Goal: Task Accomplishment & Management: Use online tool/utility

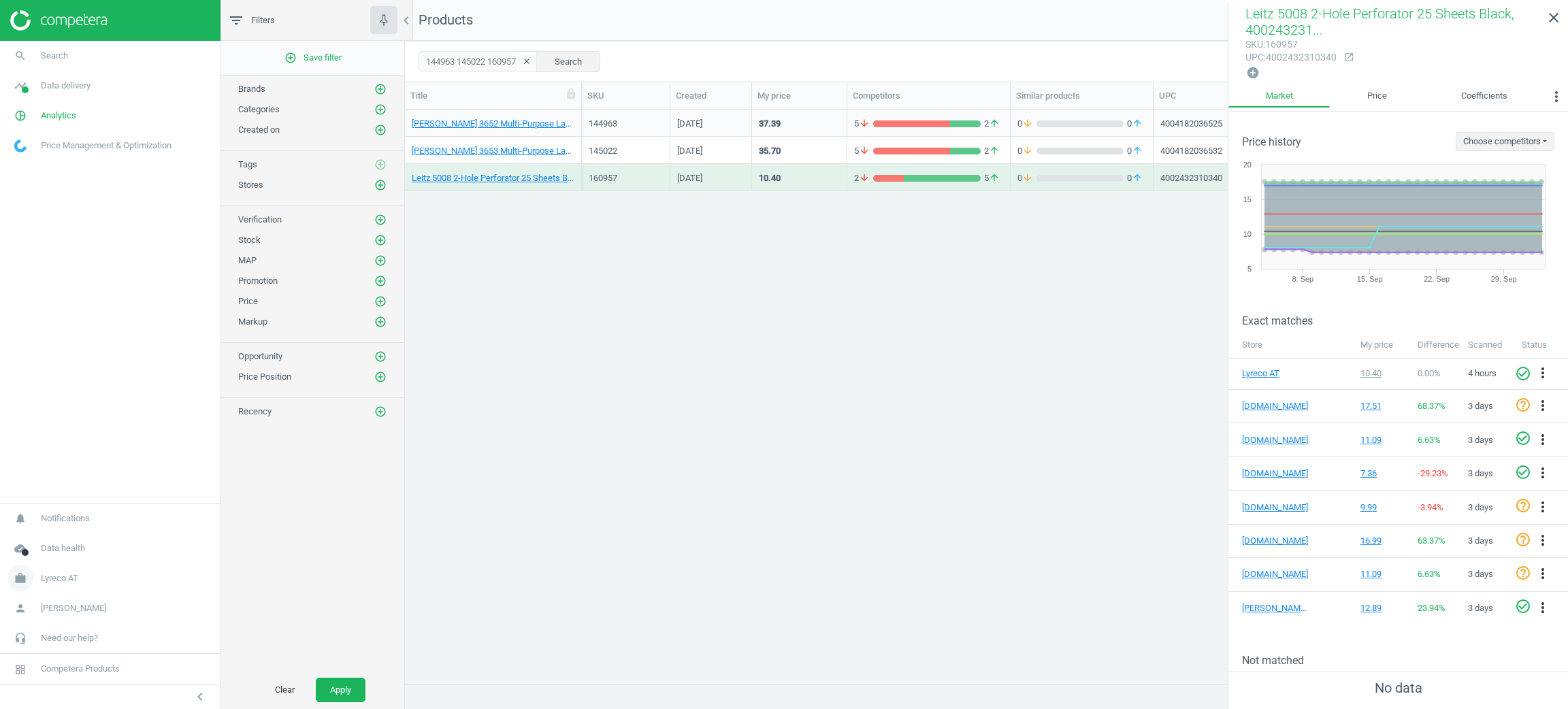
scroll to position [542, 1147]
drag, startPoint x: 0, startPoint y: 0, endPoint x: 60, endPoint y: 591, distance: 594.0
click at [60, 591] on link "work Lyreco AT" at bounding box center [110, 578] width 220 height 30
click at [49, 542] on span "Switch campaign" at bounding box center [45, 538] width 61 height 11
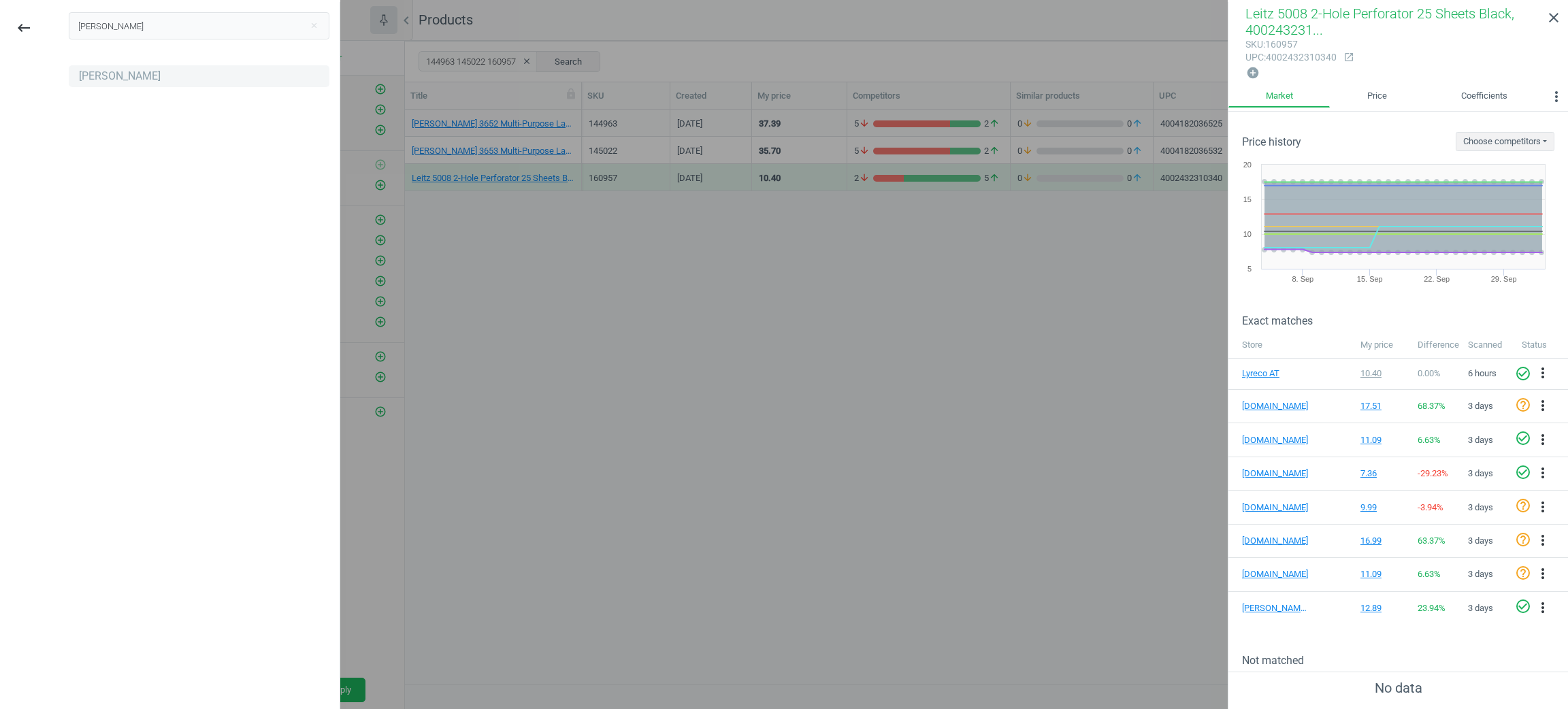
type input "[PERSON_NAME]"
click at [111, 80] on div "[PERSON_NAME]" at bounding box center [120, 76] width 81 height 15
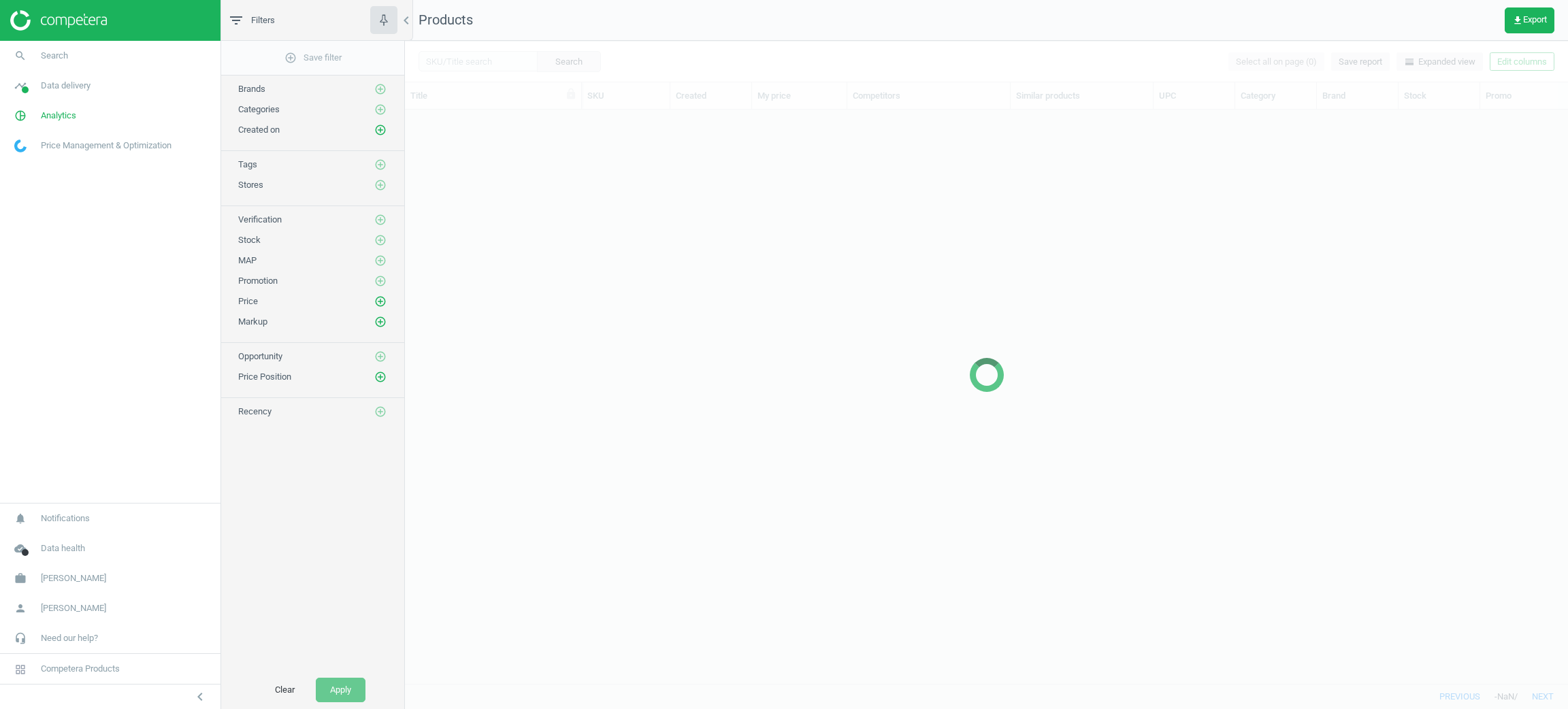
scroll to position [542, 1147]
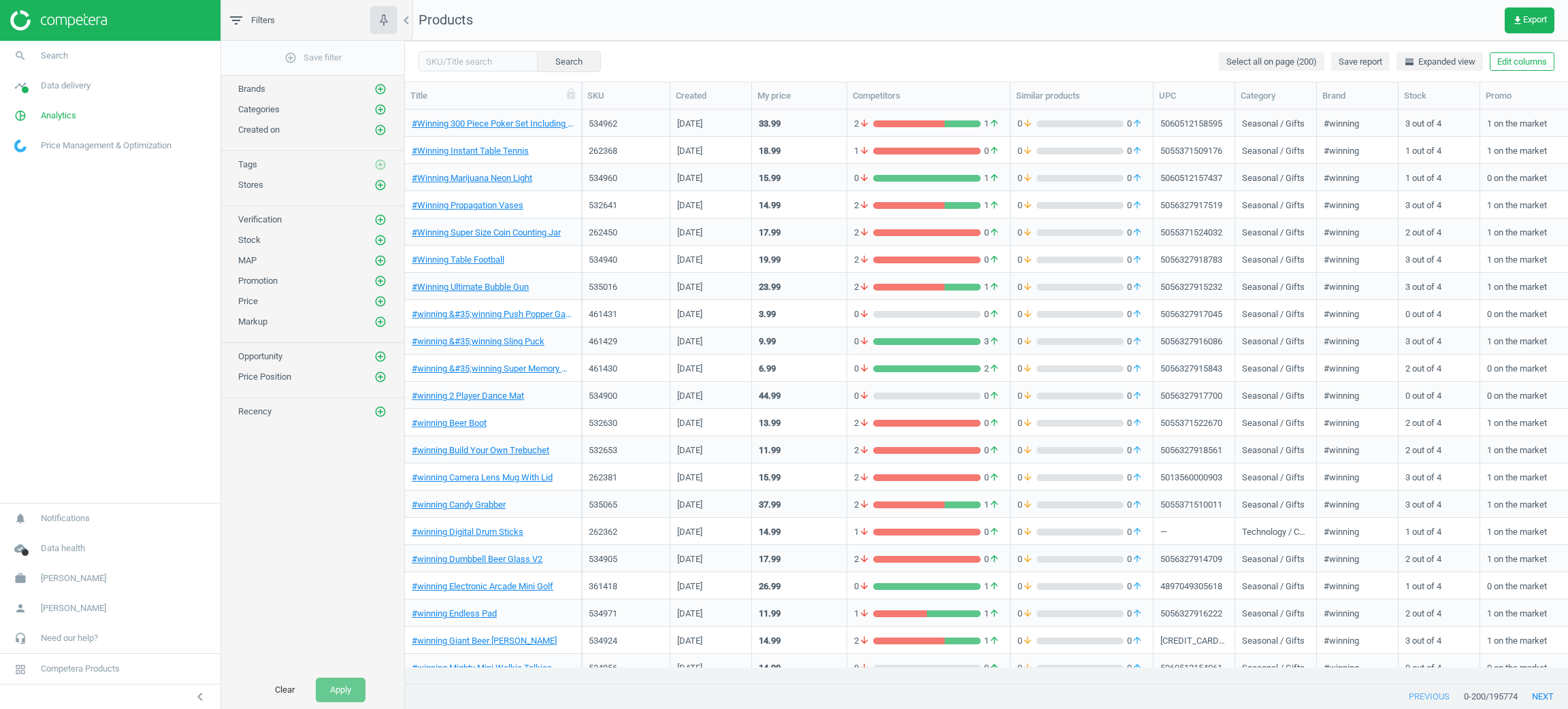
drag, startPoint x: 42, startPoint y: 263, endPoint x: 40, endPoint y: 237, distance: 26.1
click at [40, 263] on nav "search Search timeline Data delivery Overview Matches dashboard Matches Rematch…" at bounding box center [110, 272] width 220 height 462
click at [60, 93] on link "timeline Data delivery" at bounding box center [110, 86] width 220 height 30
click at [34, 200] on span "Stores" at bounding box center [26, 197] width 23 height 11
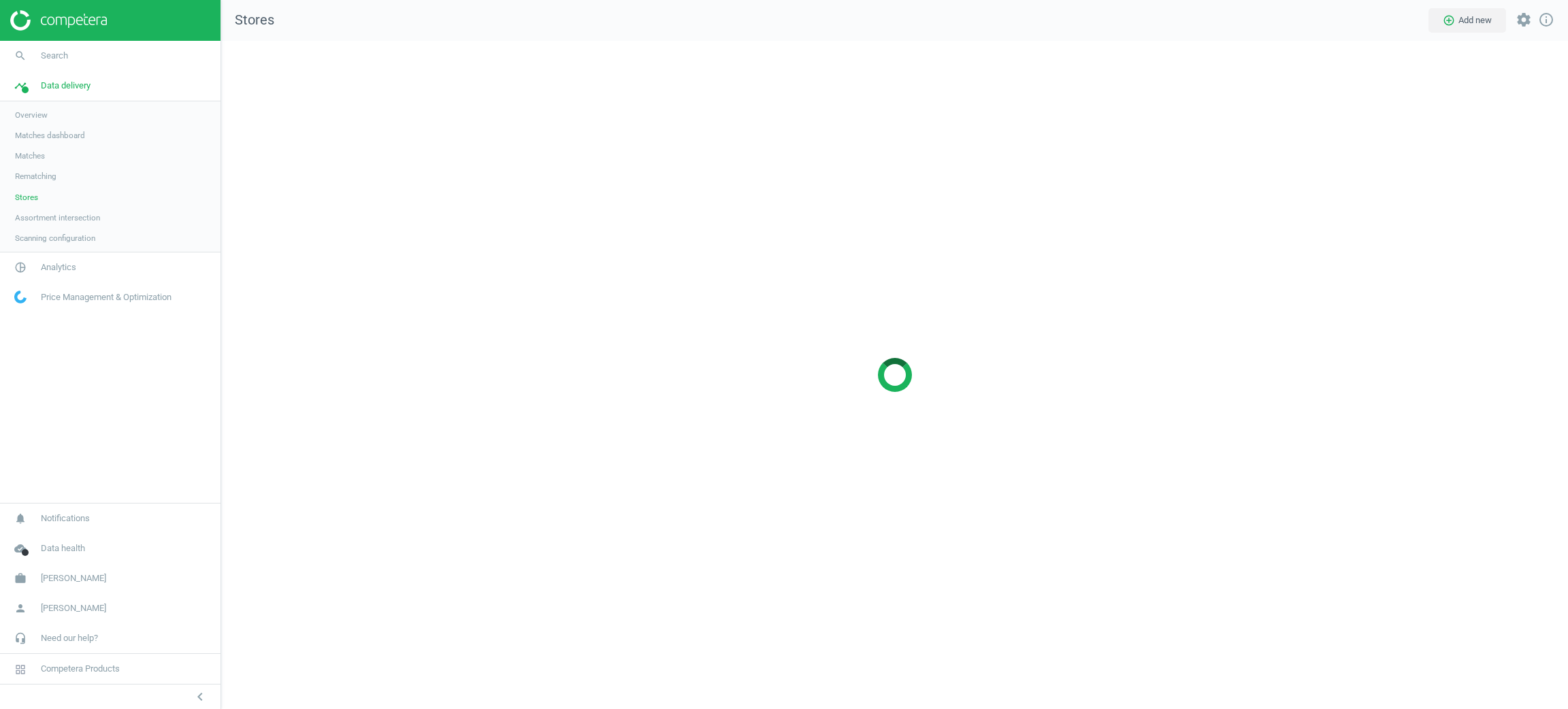
scroll to position [700, 1379]
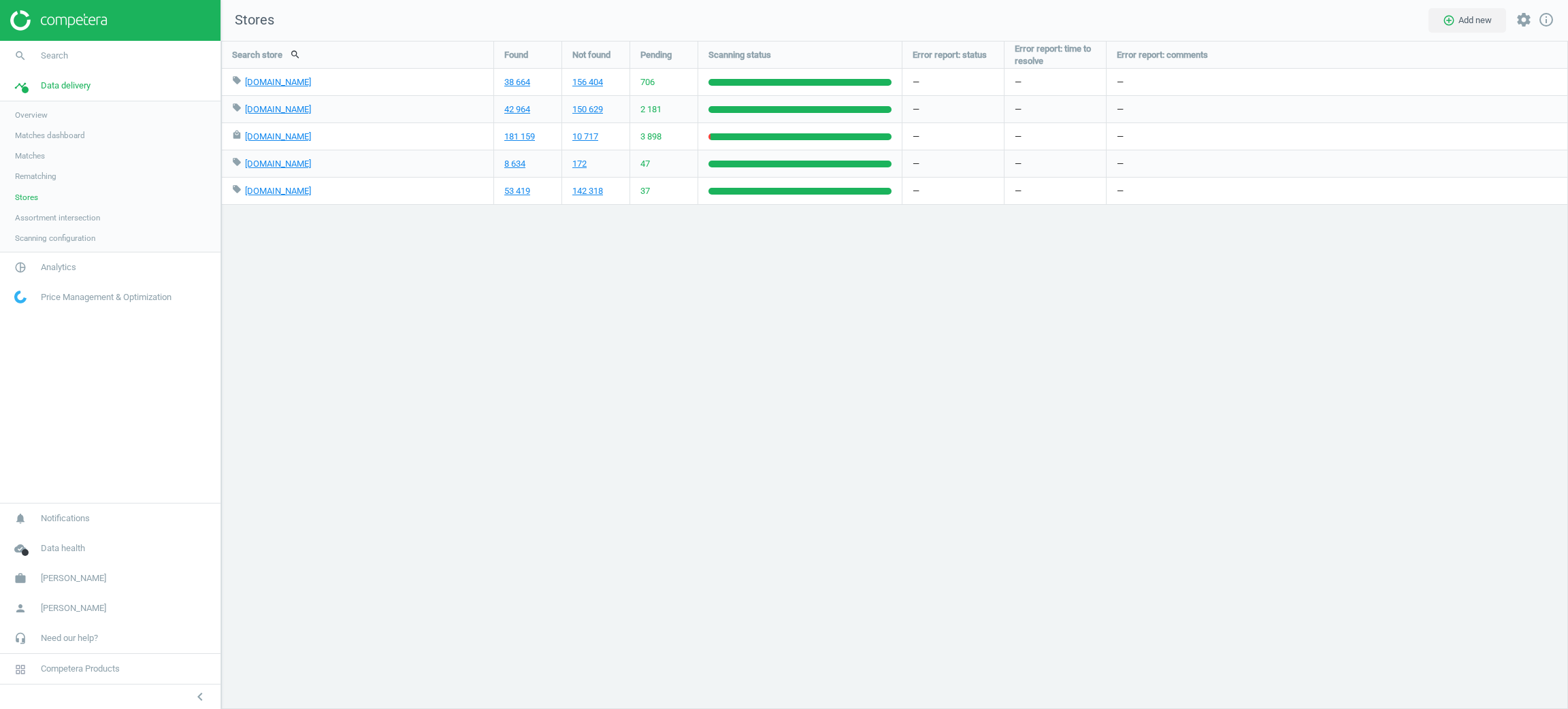
click at [46, 159] on link "Matches" at bounding box center [110, 155] width 220 height 20
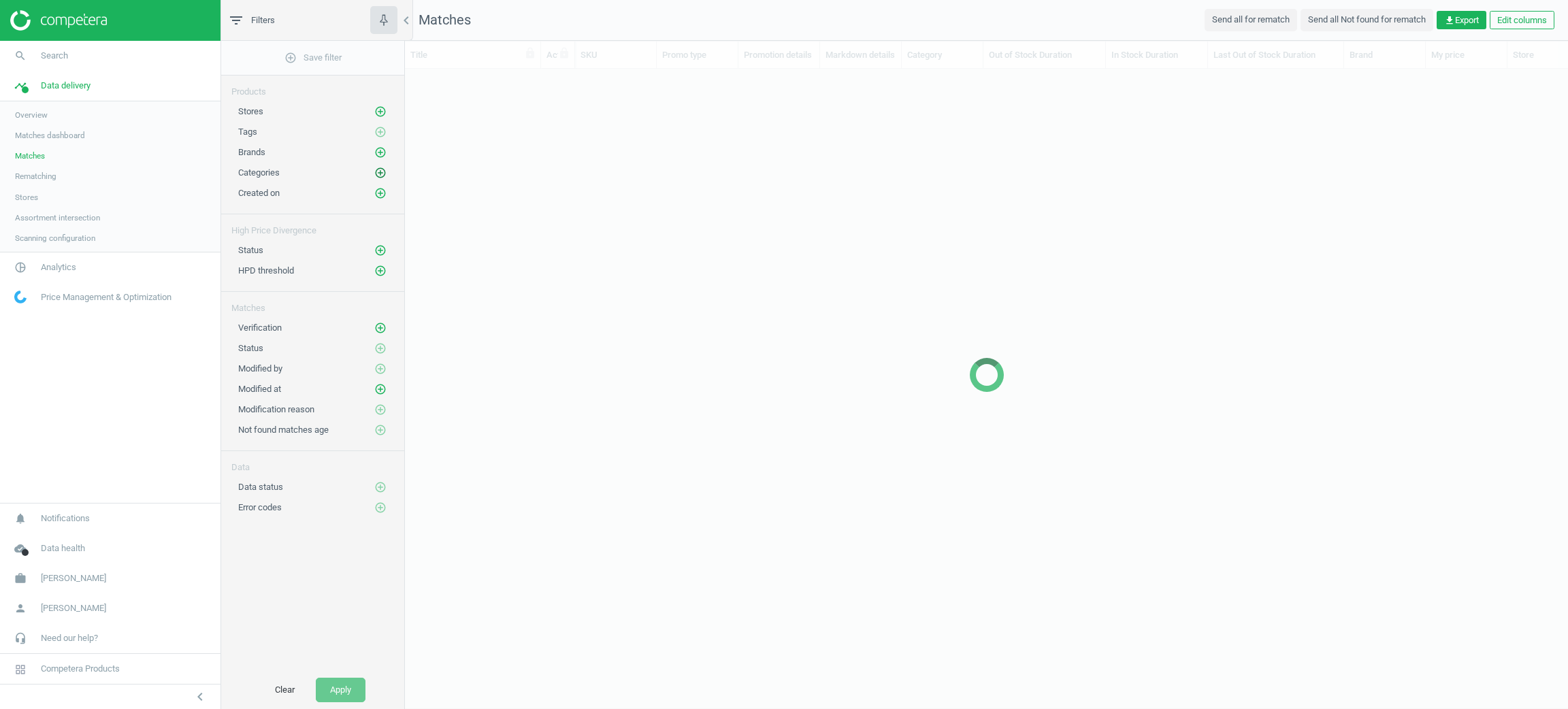
scroll to position [15, 16]
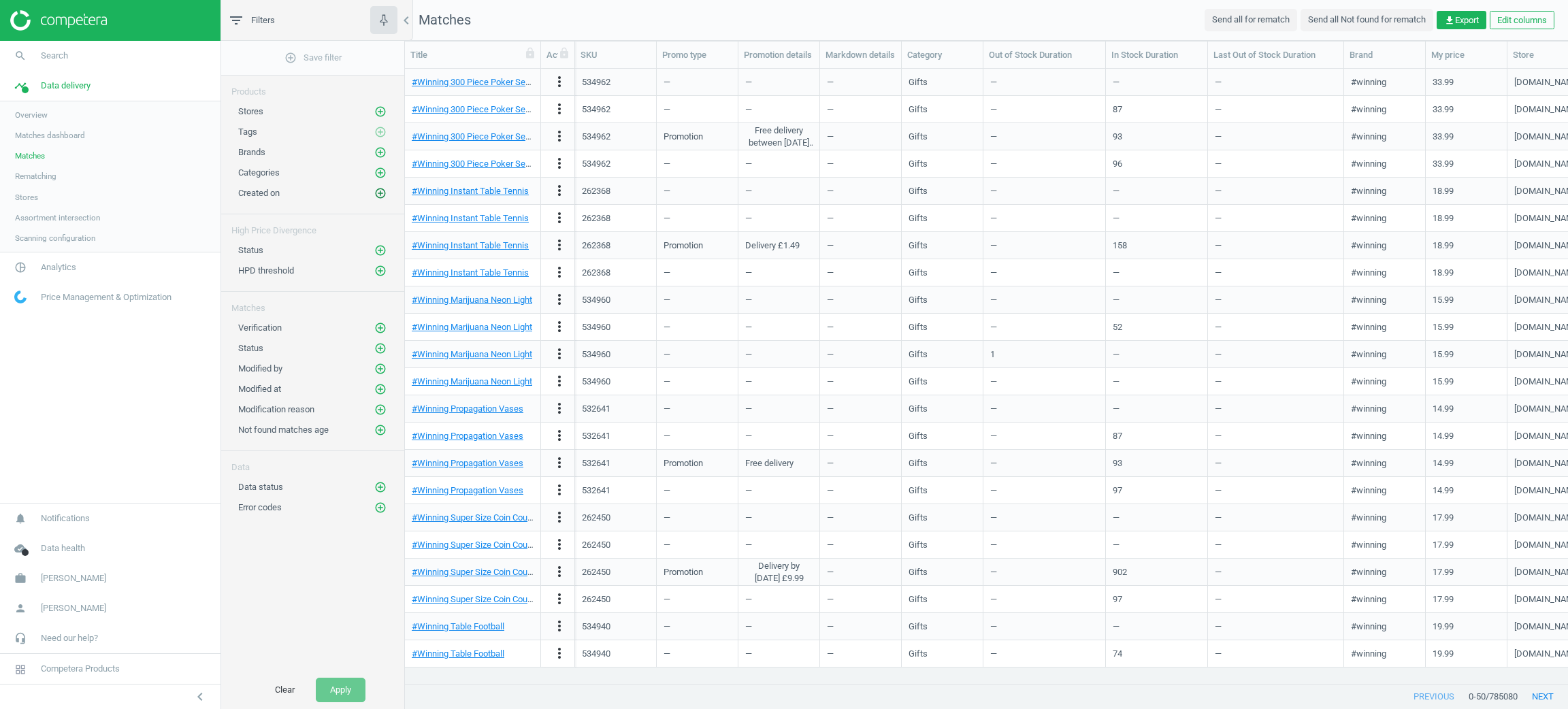
click at [375, 188] on button "add_circle_outline" at bounding box center [380, 193] width 13 height 13
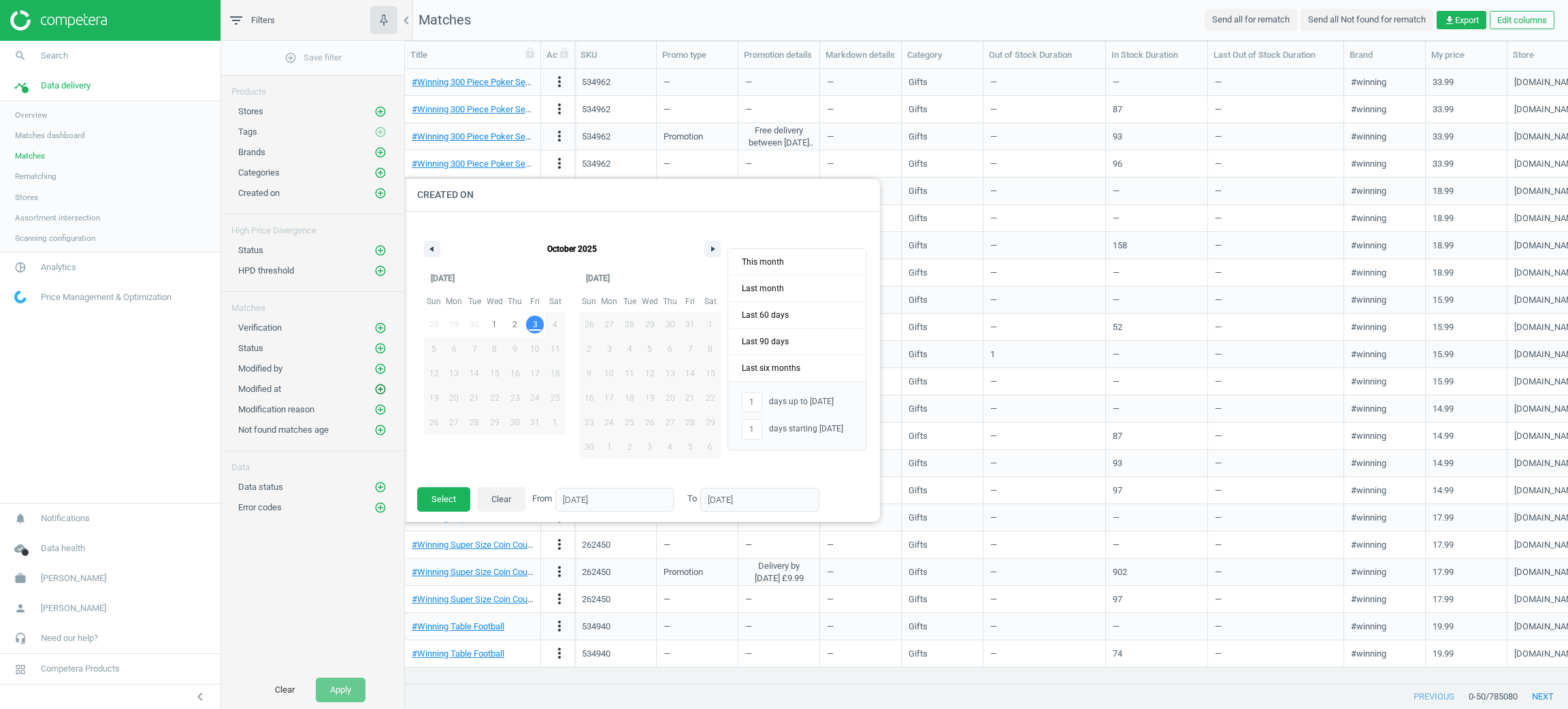
click at [379, 386] on icon "add_circle_outline" at bounding box center [380, 389] width 12 height 12
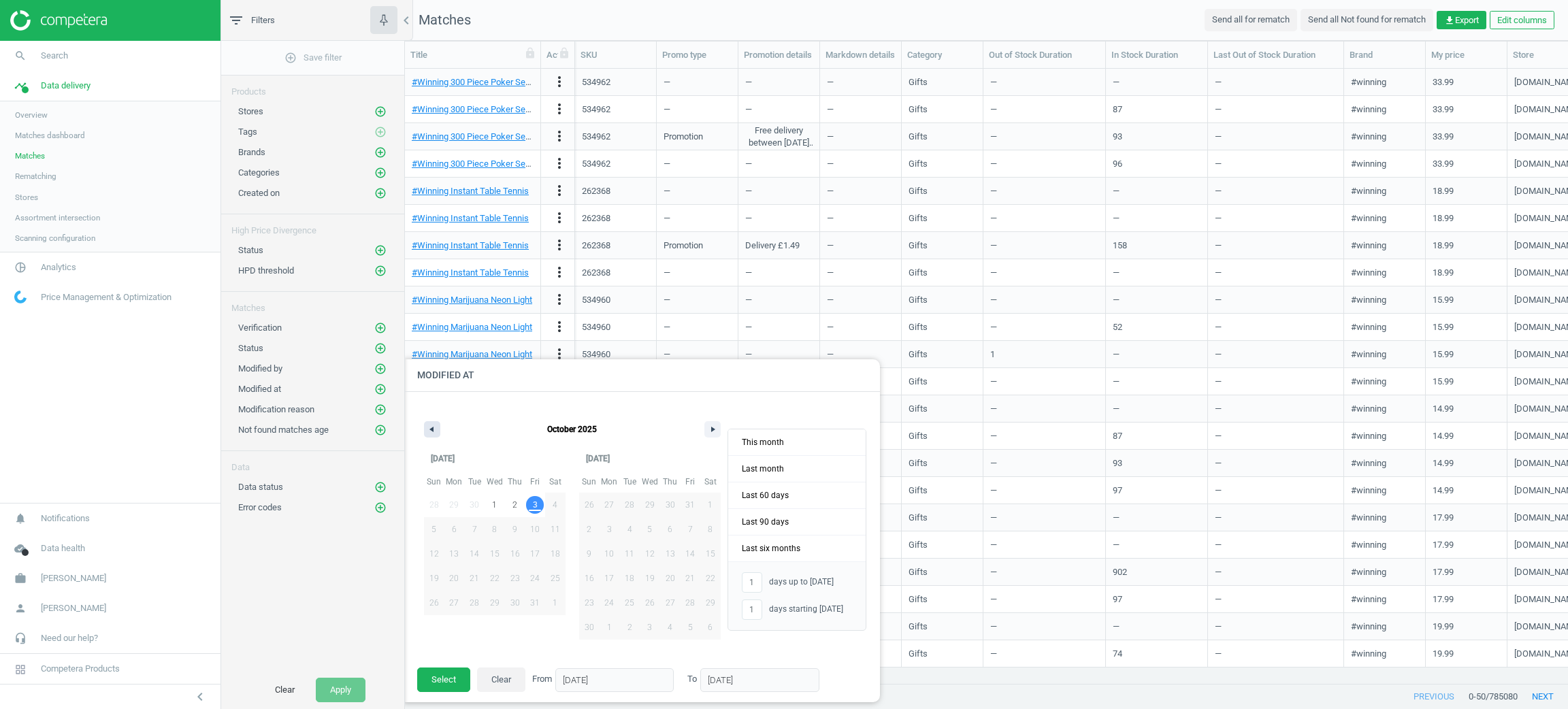
click at [434, 428] on button "button" at bounding box center [433, 430] width 16 height 16
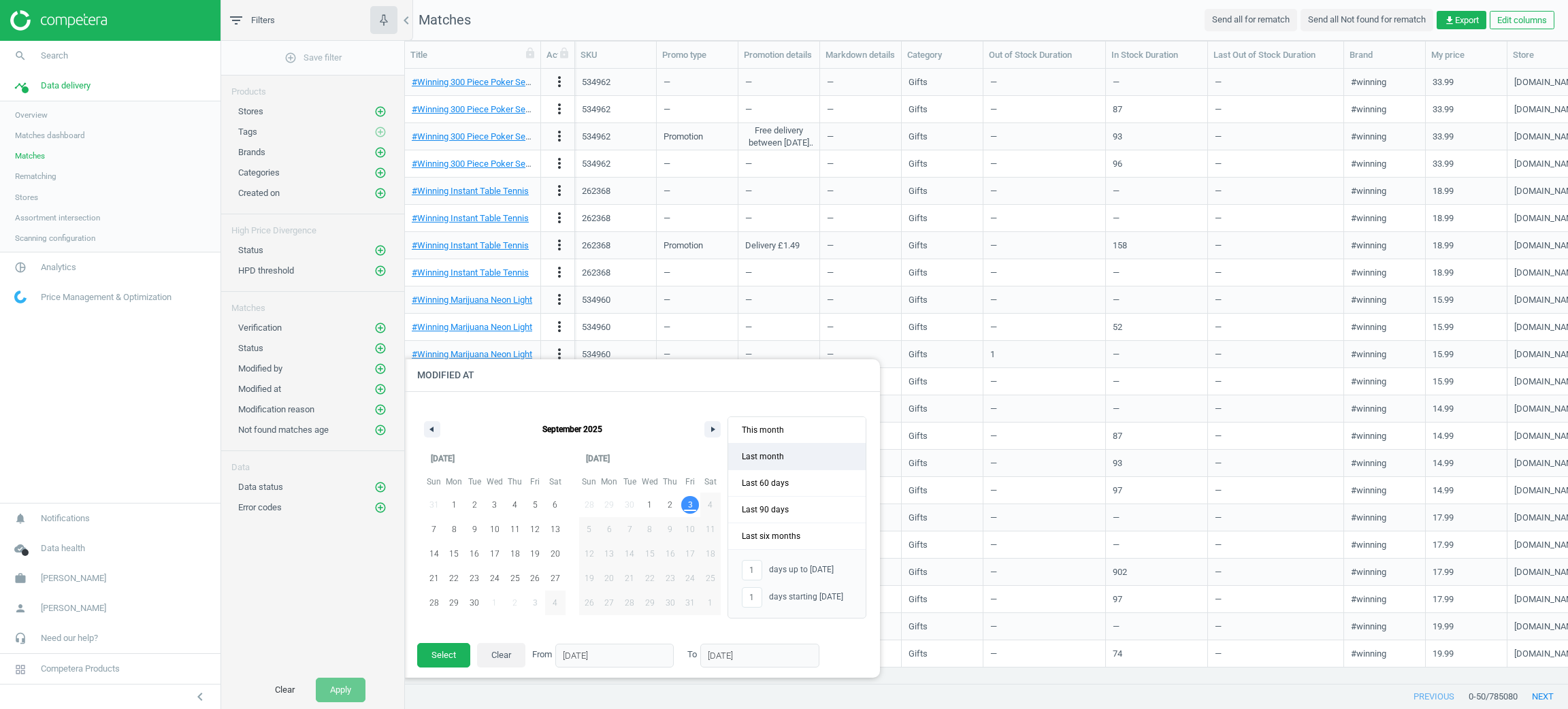
click at [757, 448] on span "Last month" at bounding box center [797, 456] width 137 height 26
type input "-"
type input "[DATE]"
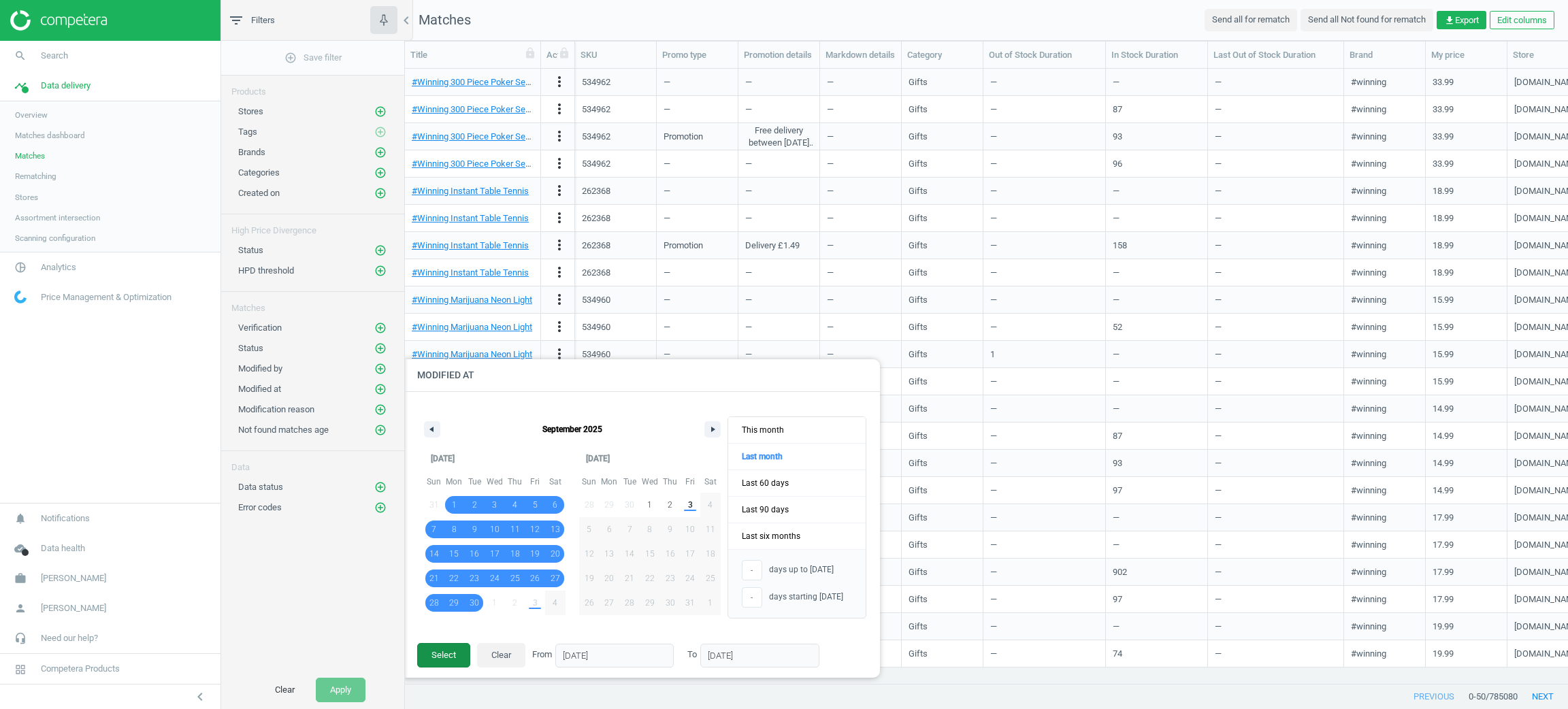
click at [450, 663] on button "Select" at bounding box center [443, 655] width 53 height 25
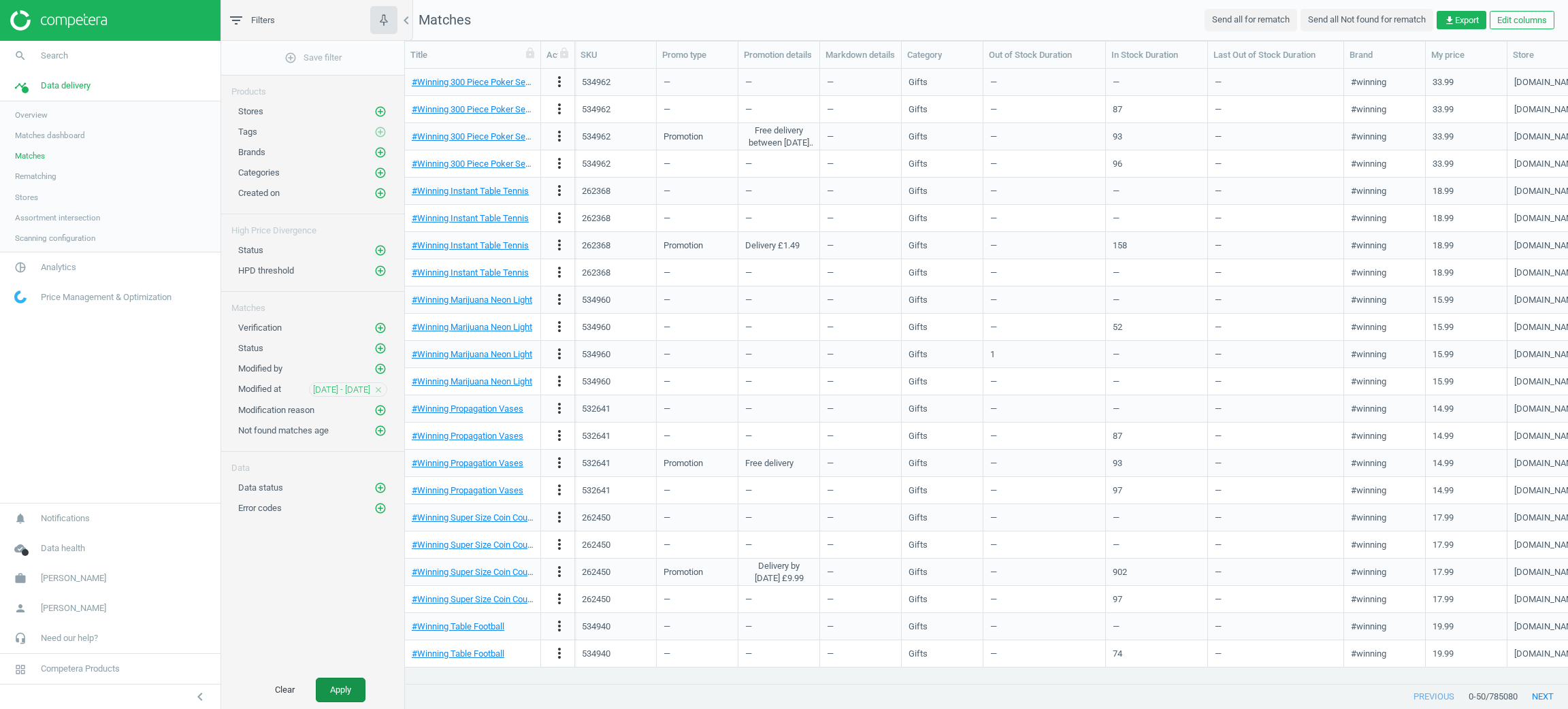
click at [347, 690] on button "Apply" at bounding box center [341, 690] width 50 height 25
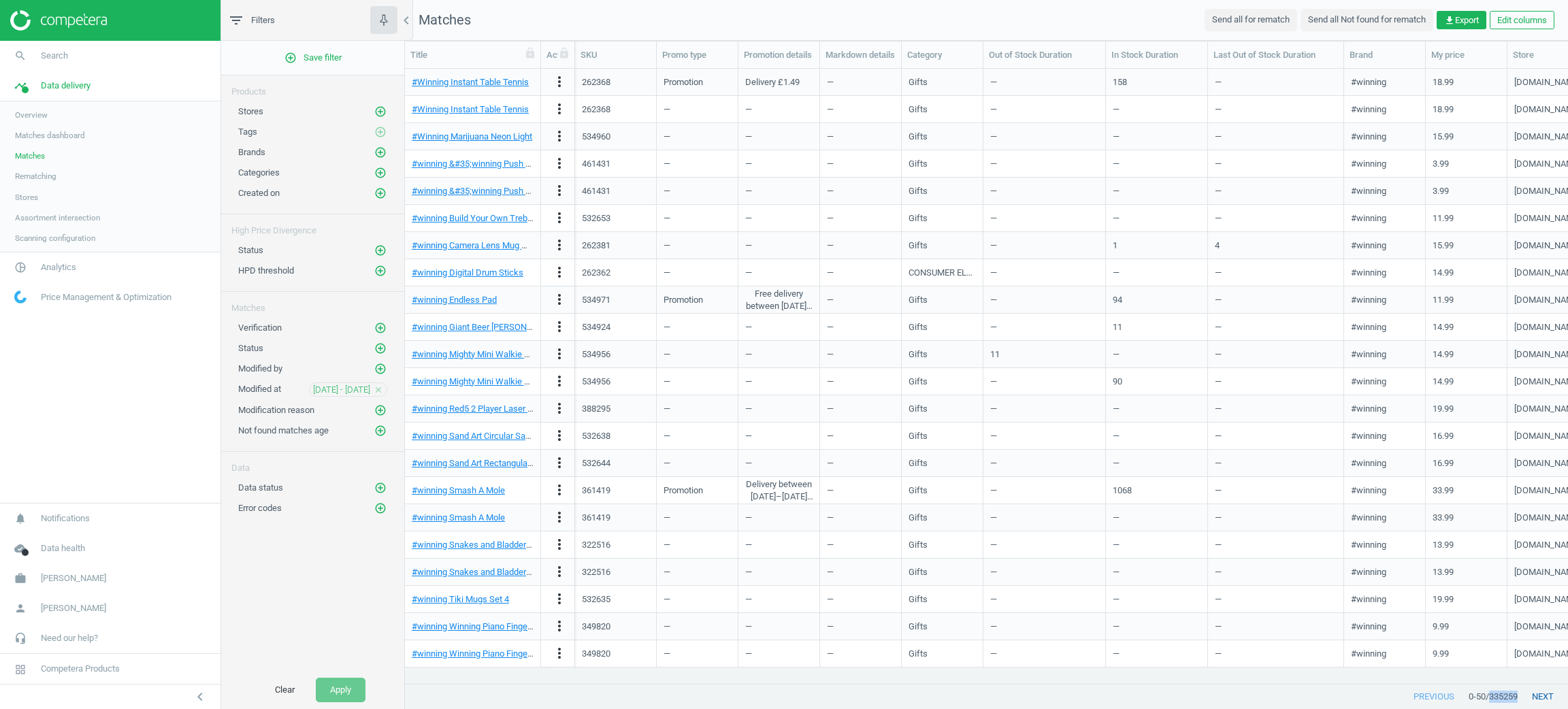
drag, startPoint x: 1487, startPoint y: 696, endPoint x: 1534, endPoint y: 701, distance: 47.3
click at [1534, 701] on div "previous 0 - 50 / 335259 next" at bounding box center [986, 696] width 1163 height 25
copy span "335259"
click at [52, 386] on nav "search Search timeline Data delivery Overview Matches dashboard Matches Rematch…" at bounding box center [110, 272] width 220 height 462
click at [69, 126] on link "Matches dashboard" at bounding box center [110, 135] width 220 height 20
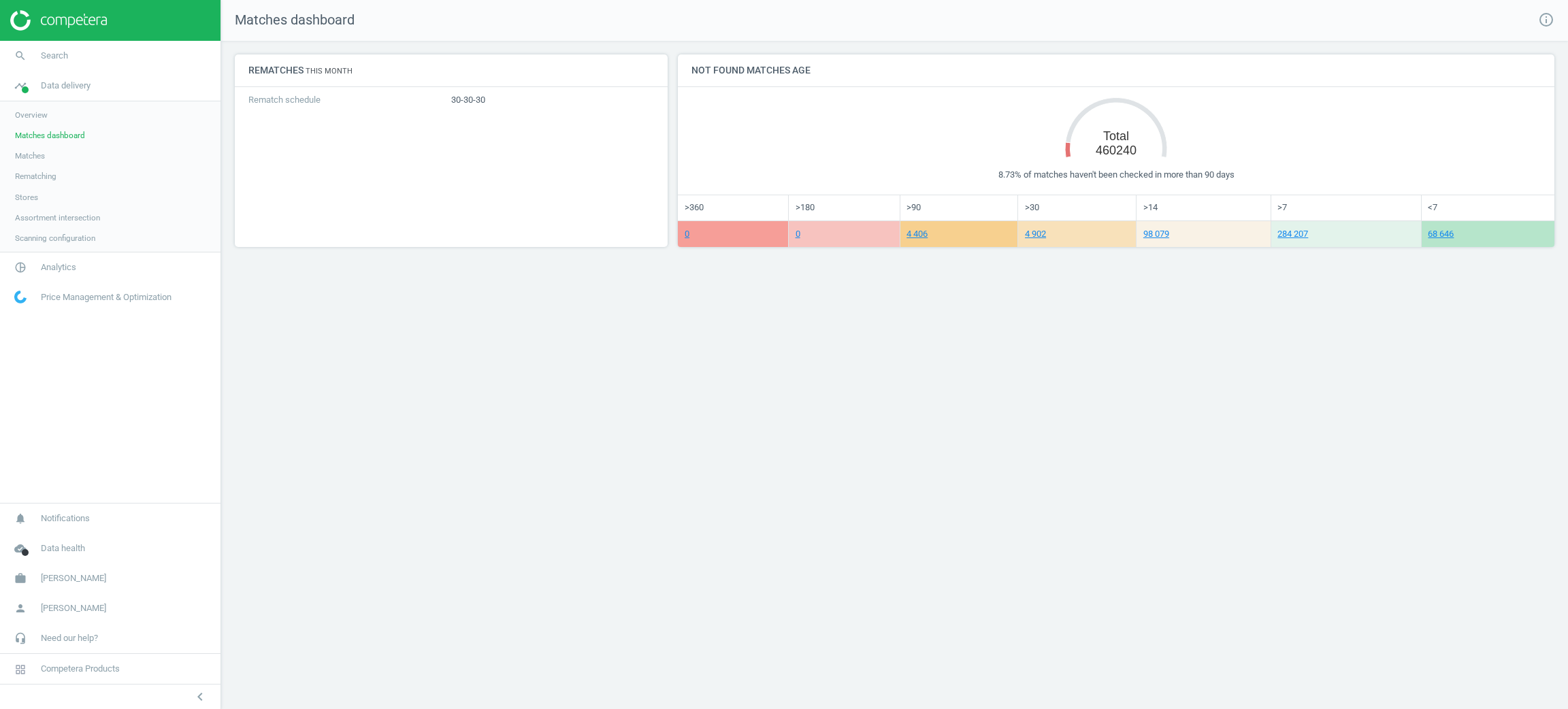
click at [35, 161] on span "Matches" at bounding box center [30, 155] width 30 height 11
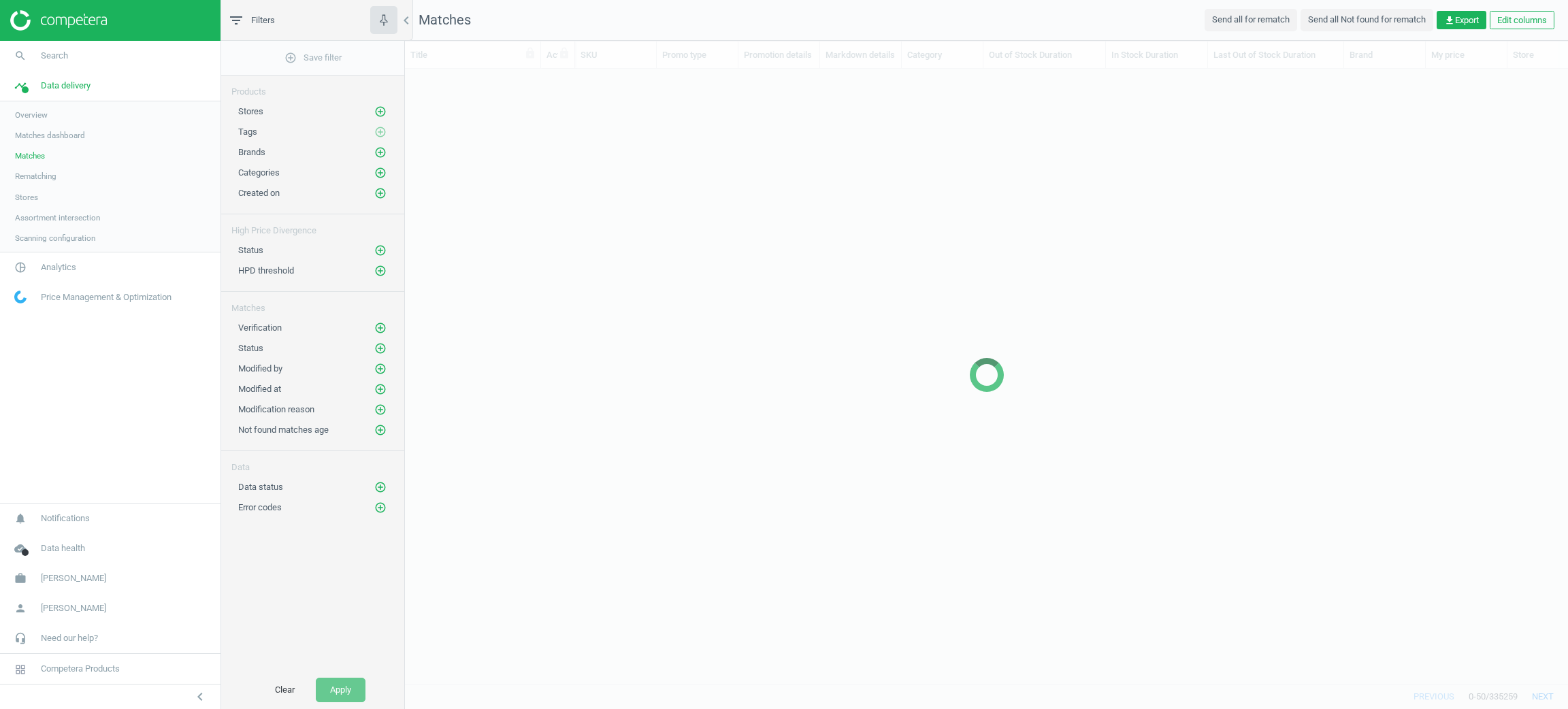
scroll to position [583, 1147]
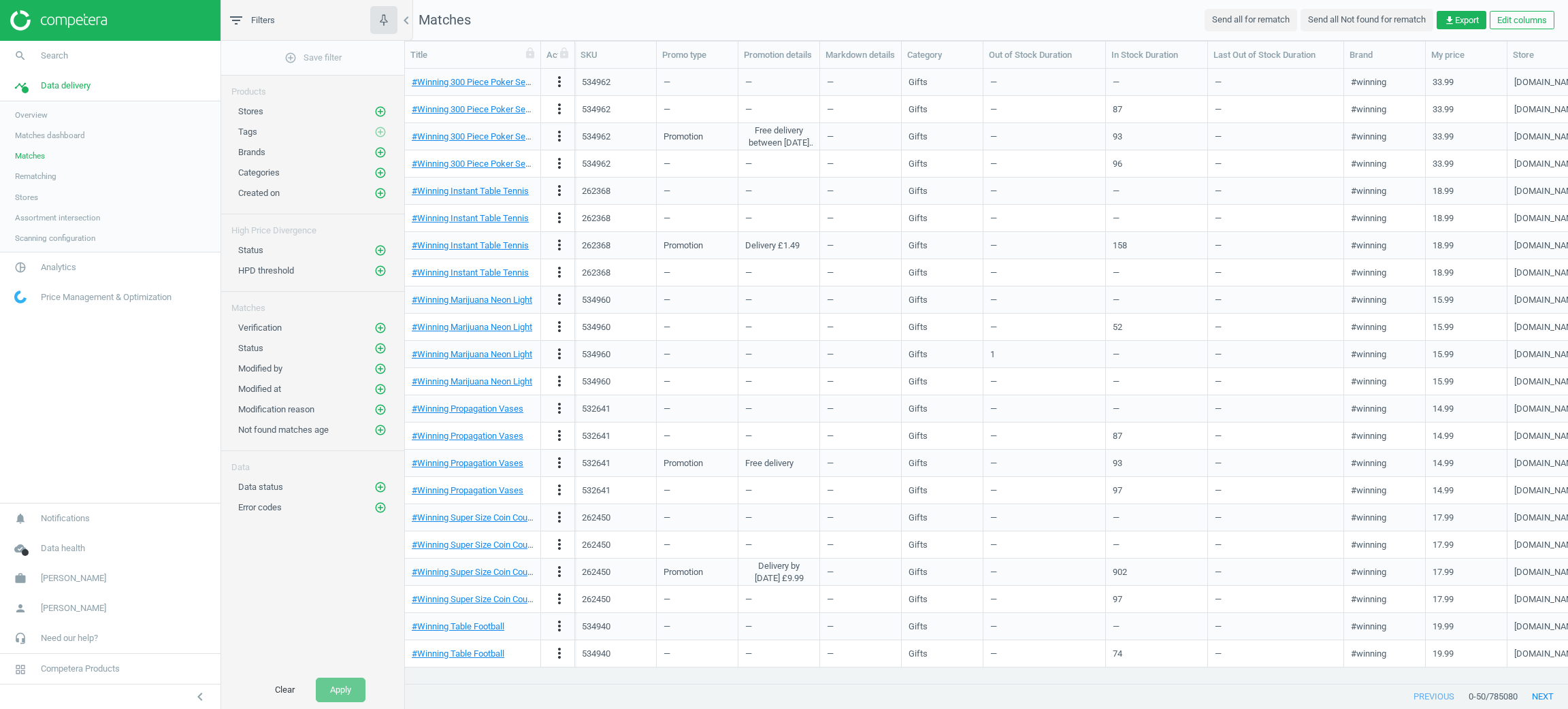
click at [62, 136] on span "Matches dashboard" at bounding box center [50, 135] width 70 height 11
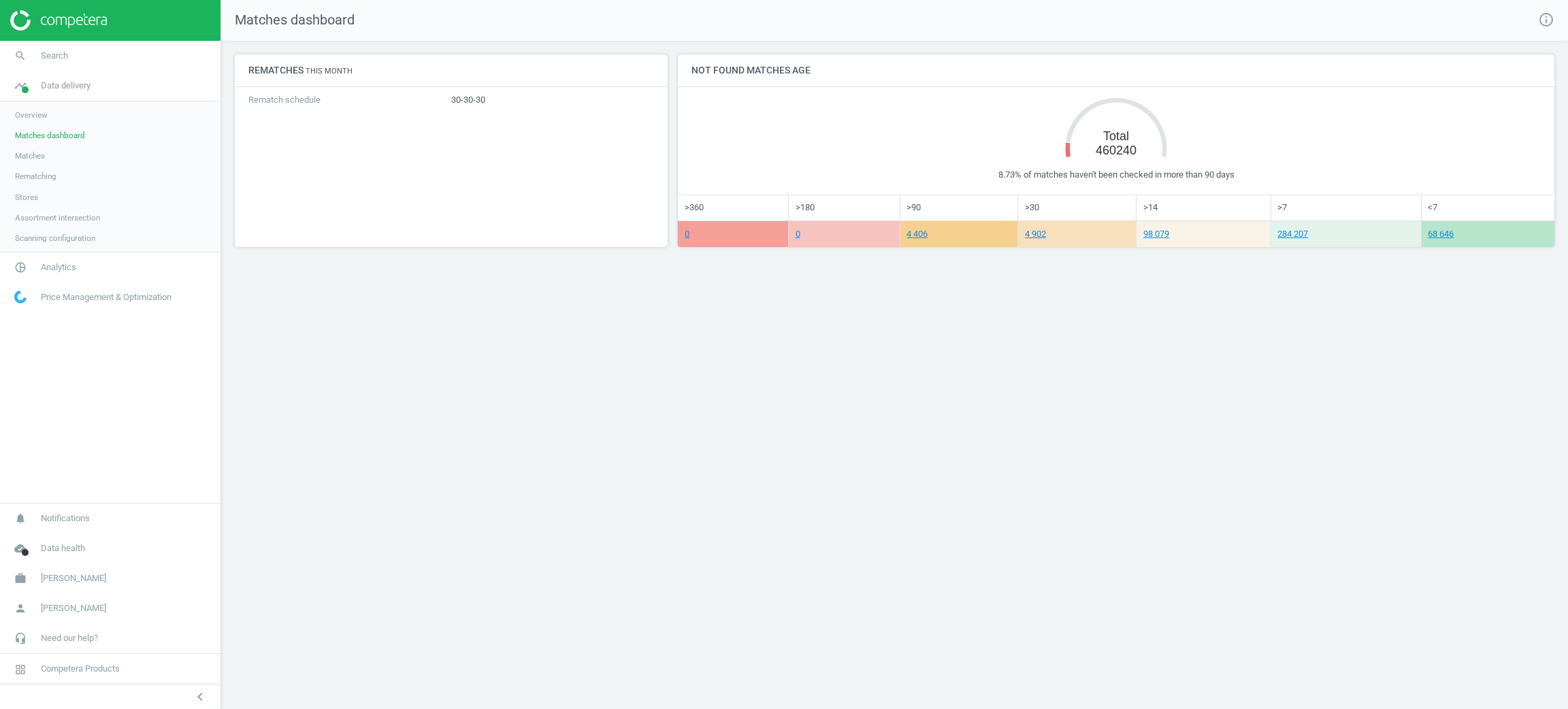
click at [36, 161] on span "Matches" at bounding box center [30, 155] width 30 height 11
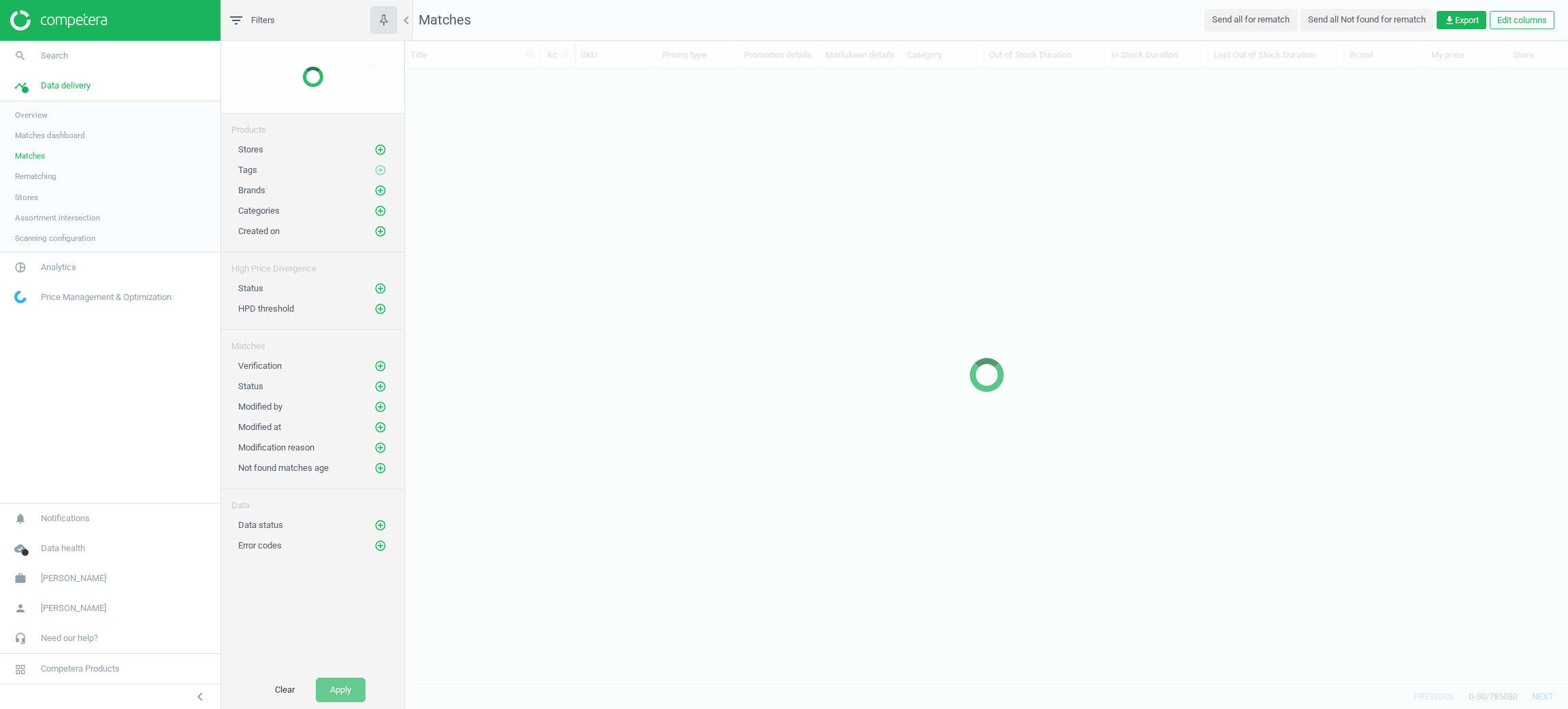
scroll to position [583, 1147]
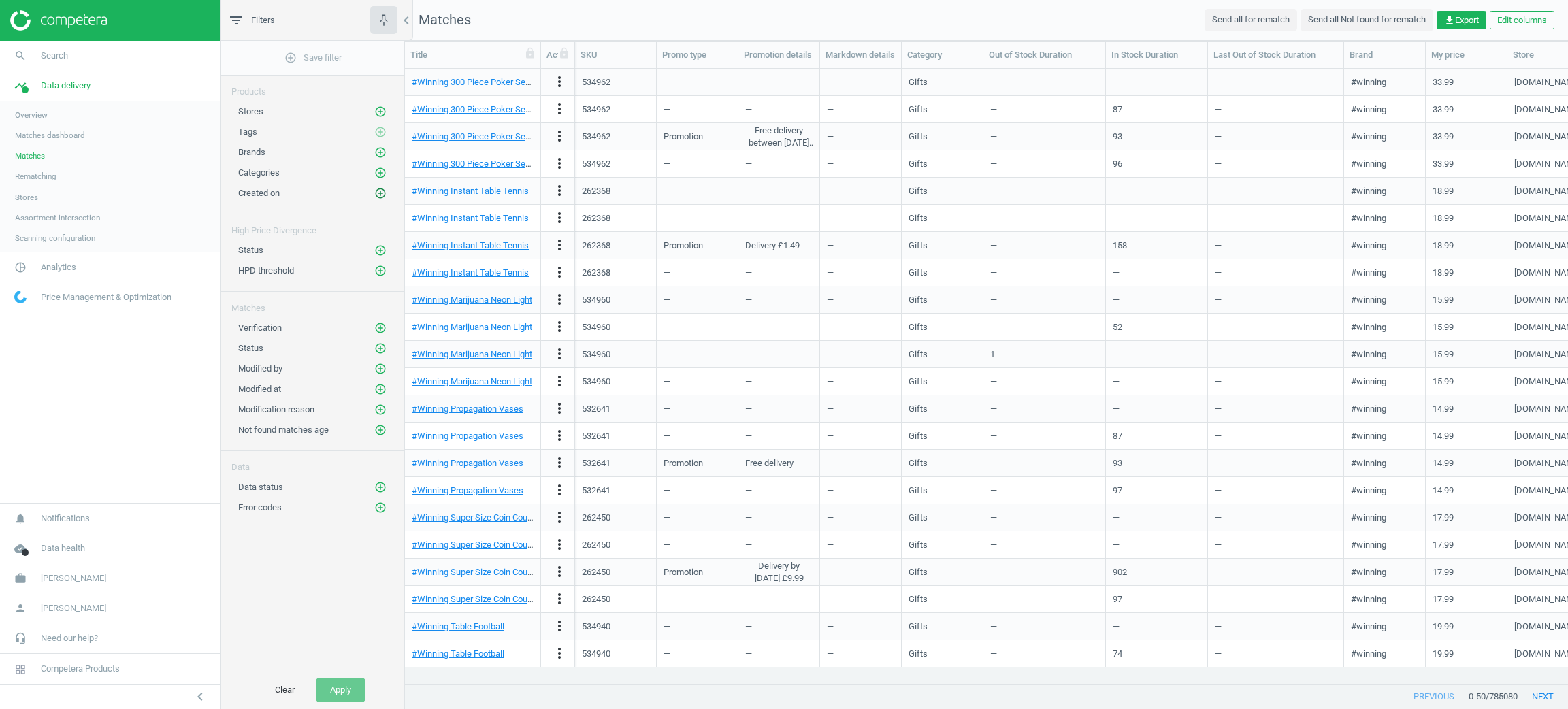
click at [385, 189] on icon "add_circle_outline" at bounding box center [380, 193] width 12 height 12
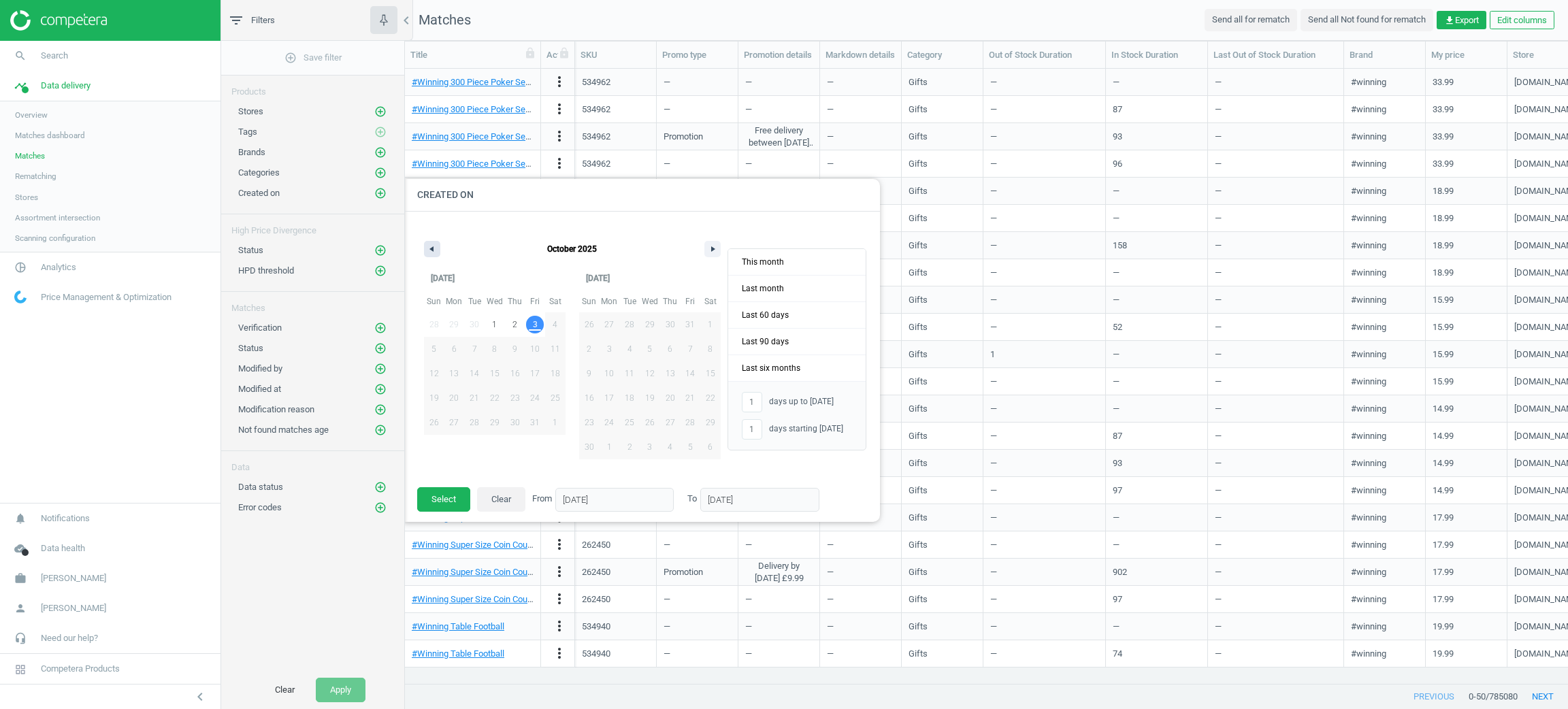
click at [436, 252] on button "button" at bounding box center [433, 249] width 16 height 16
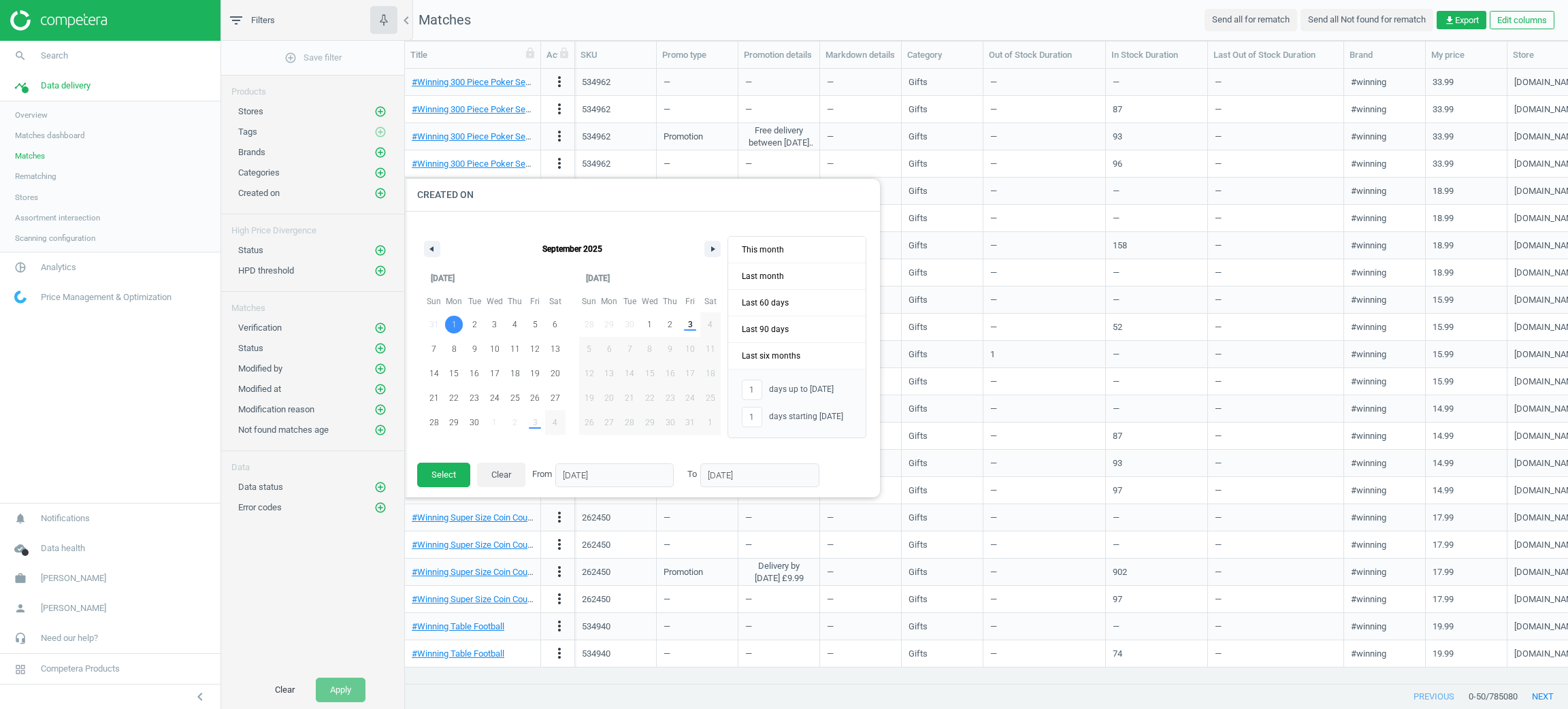
click at [459, 322] on span "1" at bounding box center [453, 325] width 20 height 18
type input "-"
type input "[DATE]"
click at [477, 418] on span "30" at bounding box center [474, 422] width 10 height 25
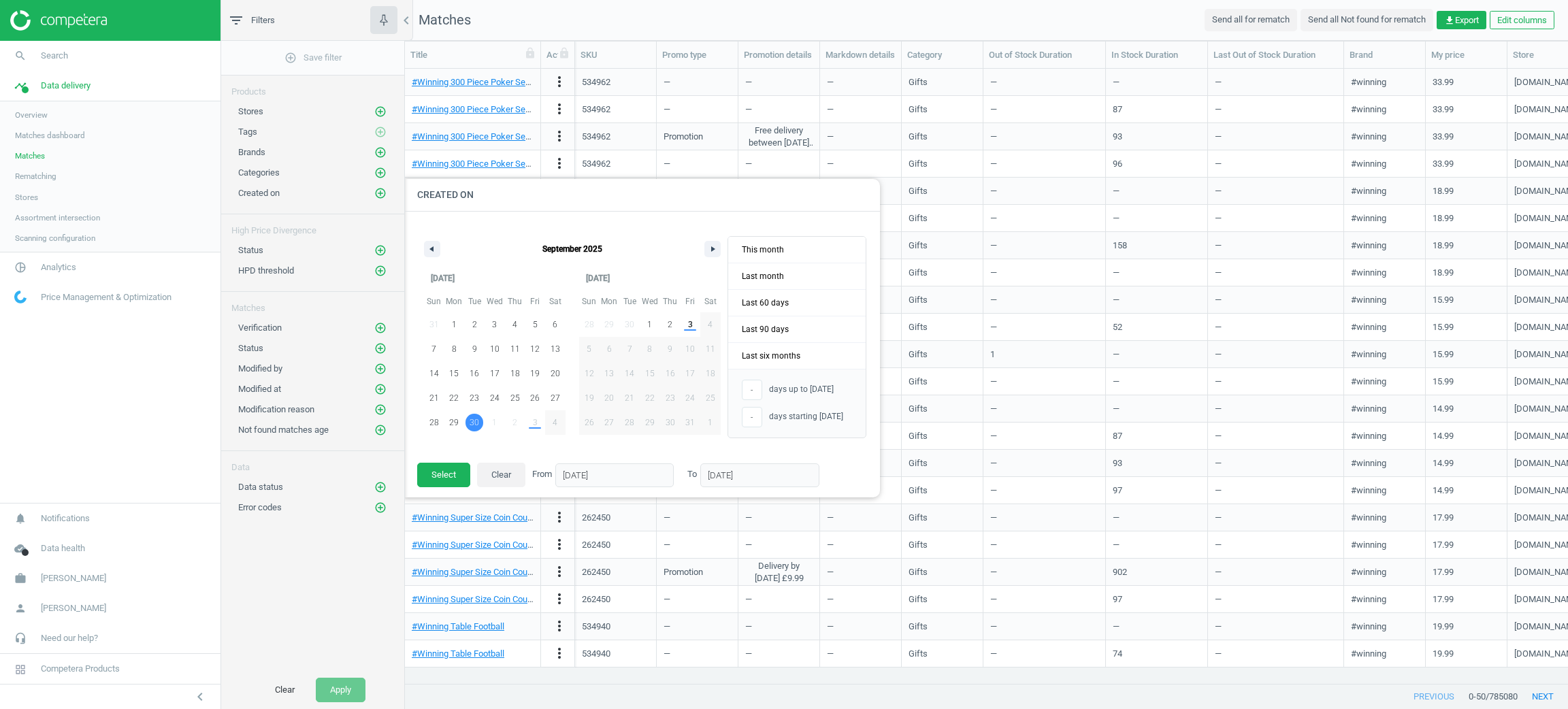
type input "[DATE]"
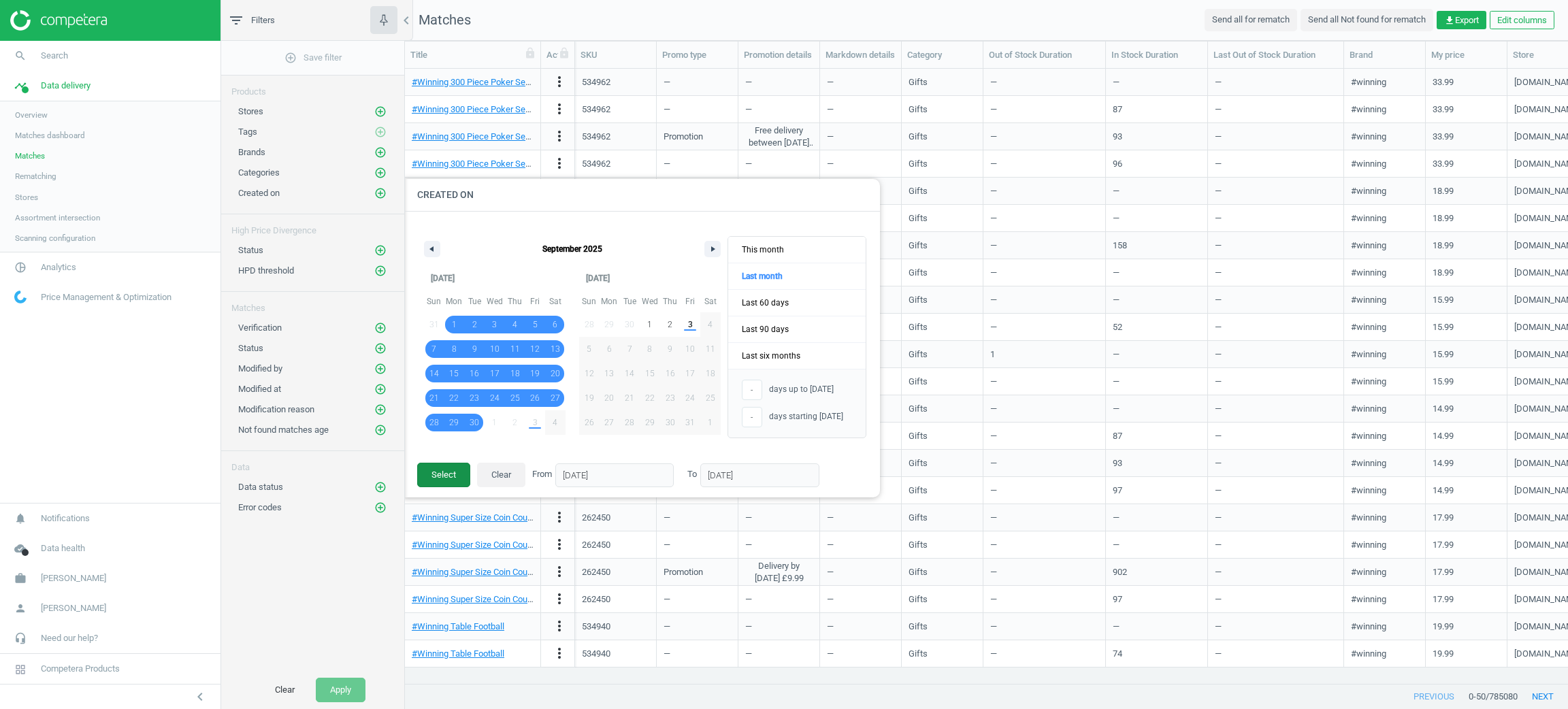
click at [441, 482] on button "Select" at bounding box center [443, 474] width 53 height 25
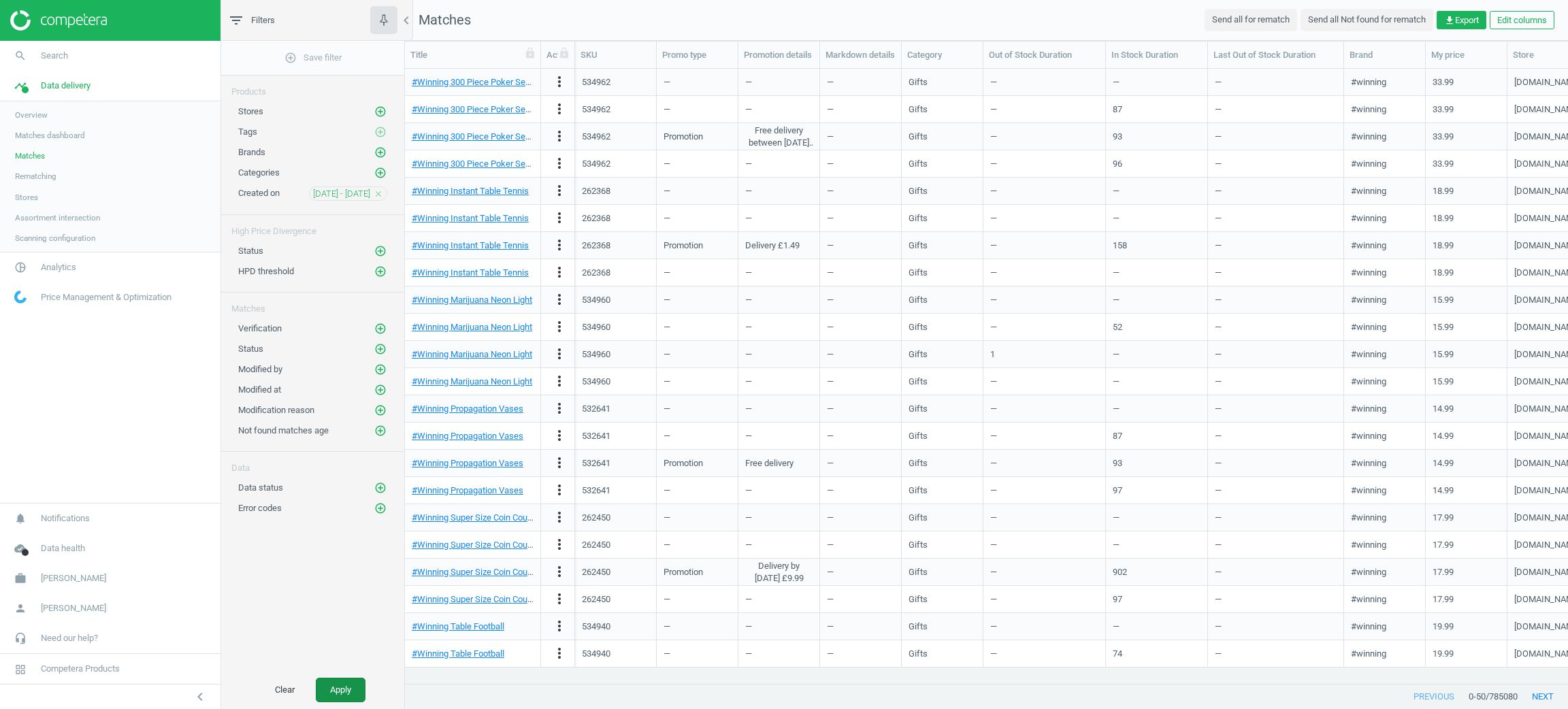
click at [346, 689] on button "Apply" at bounding box center [341, 690] width 50 height 25
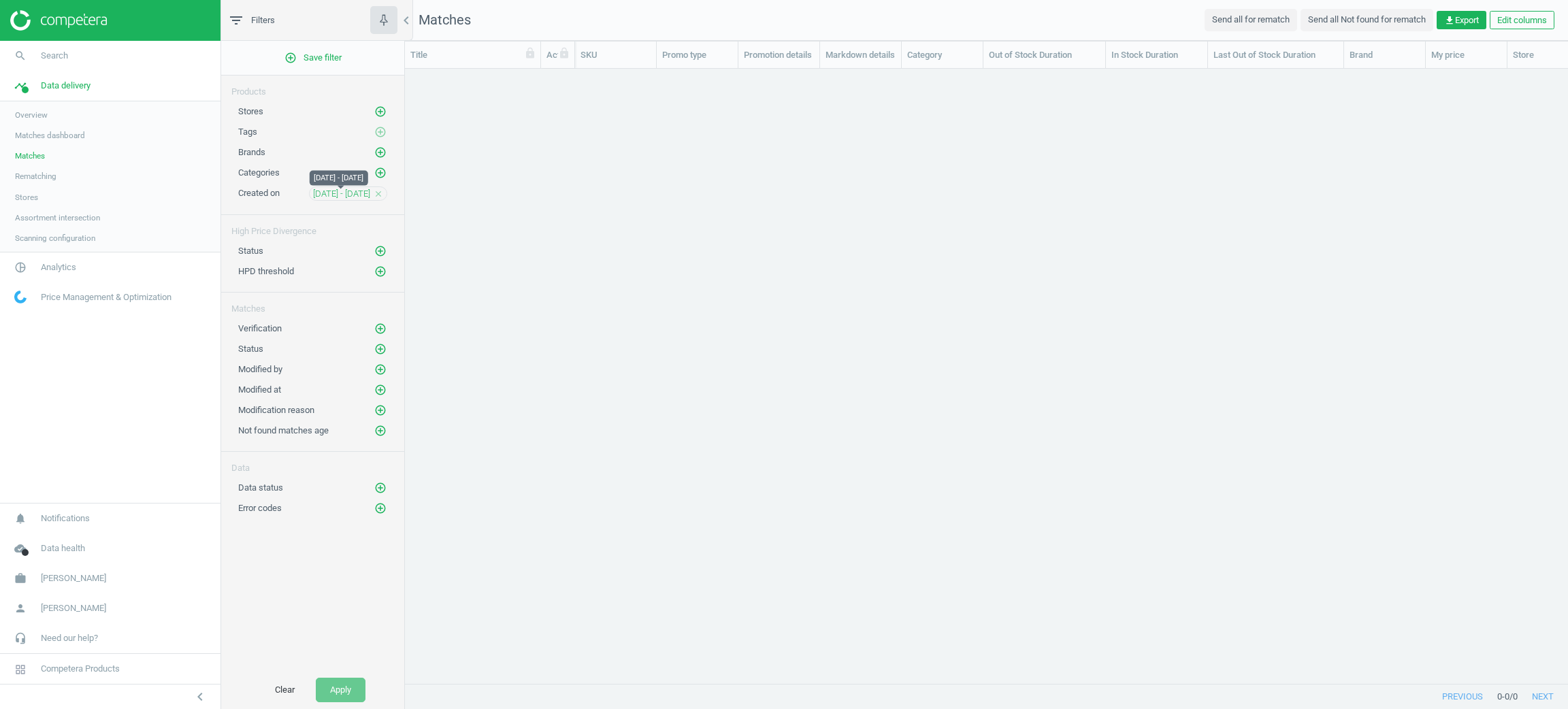
click at [337, 200] on span "[DATE] - [DATE]" at bounding box center [341, 193] width 58 height 12
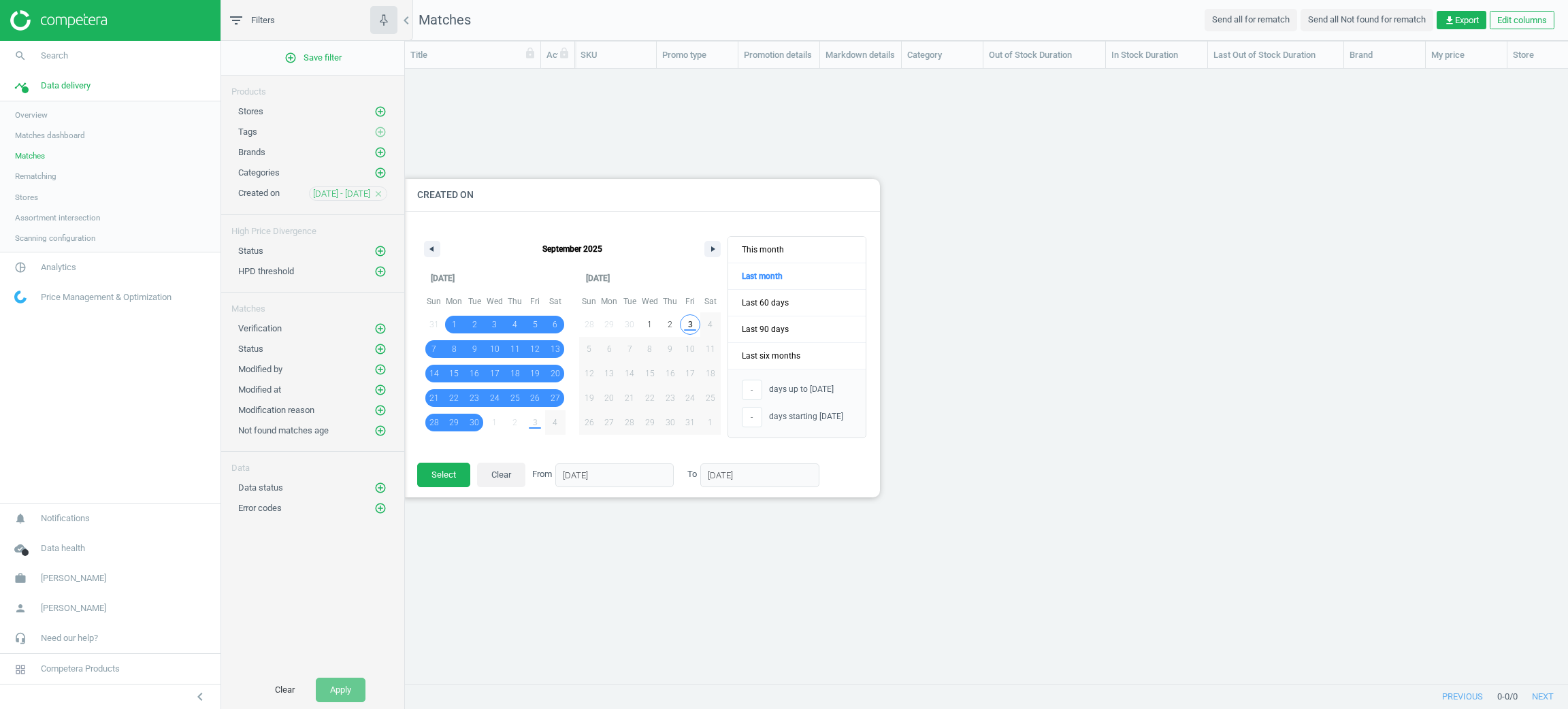
click at [681, 321] on span "3" at bounding box center [690, 325] width 20 height 18
type input "1"
type input "[DATE]"
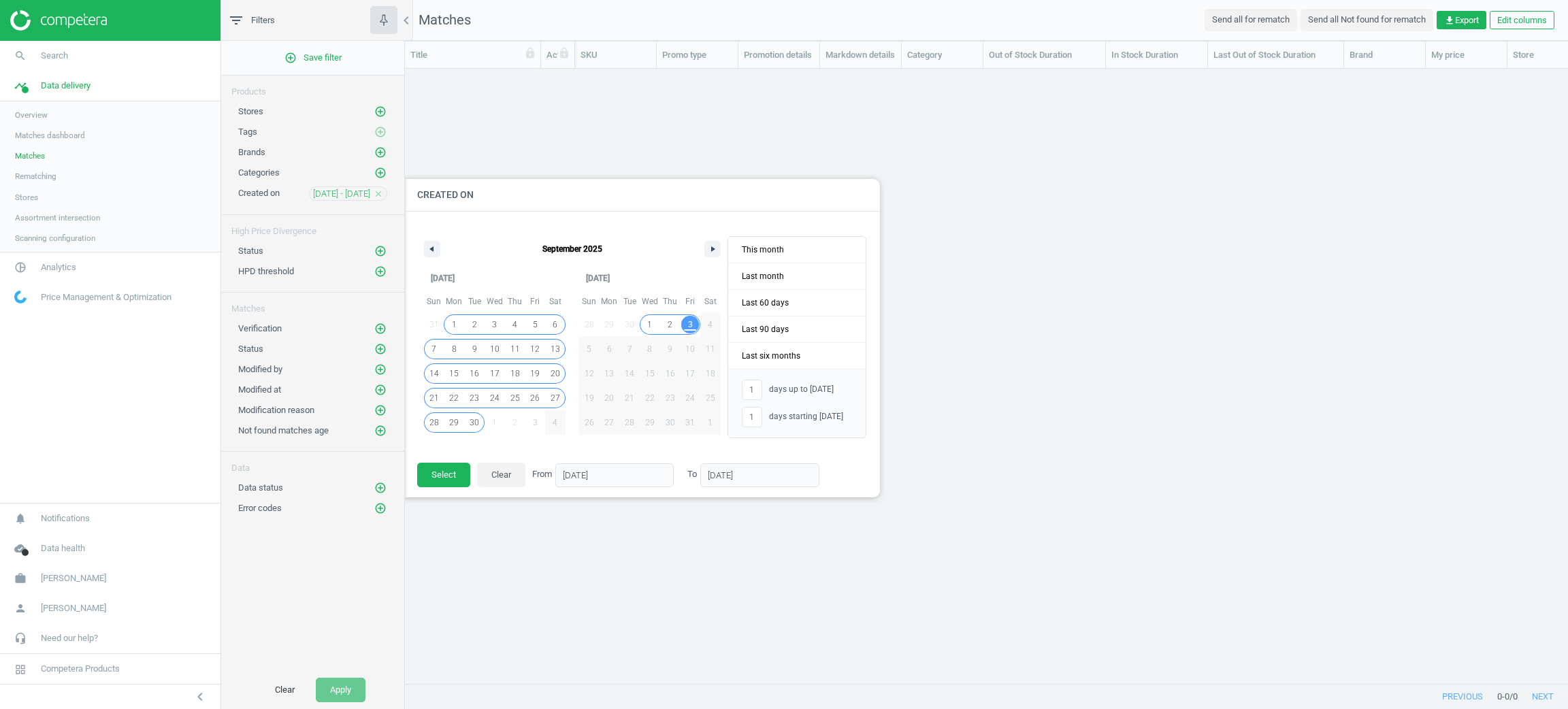
click at [450, 329] on span "1" at bounding box center [453, 325] width 20 height 18
type input "33"
type input "-"
type input "[DATE]"
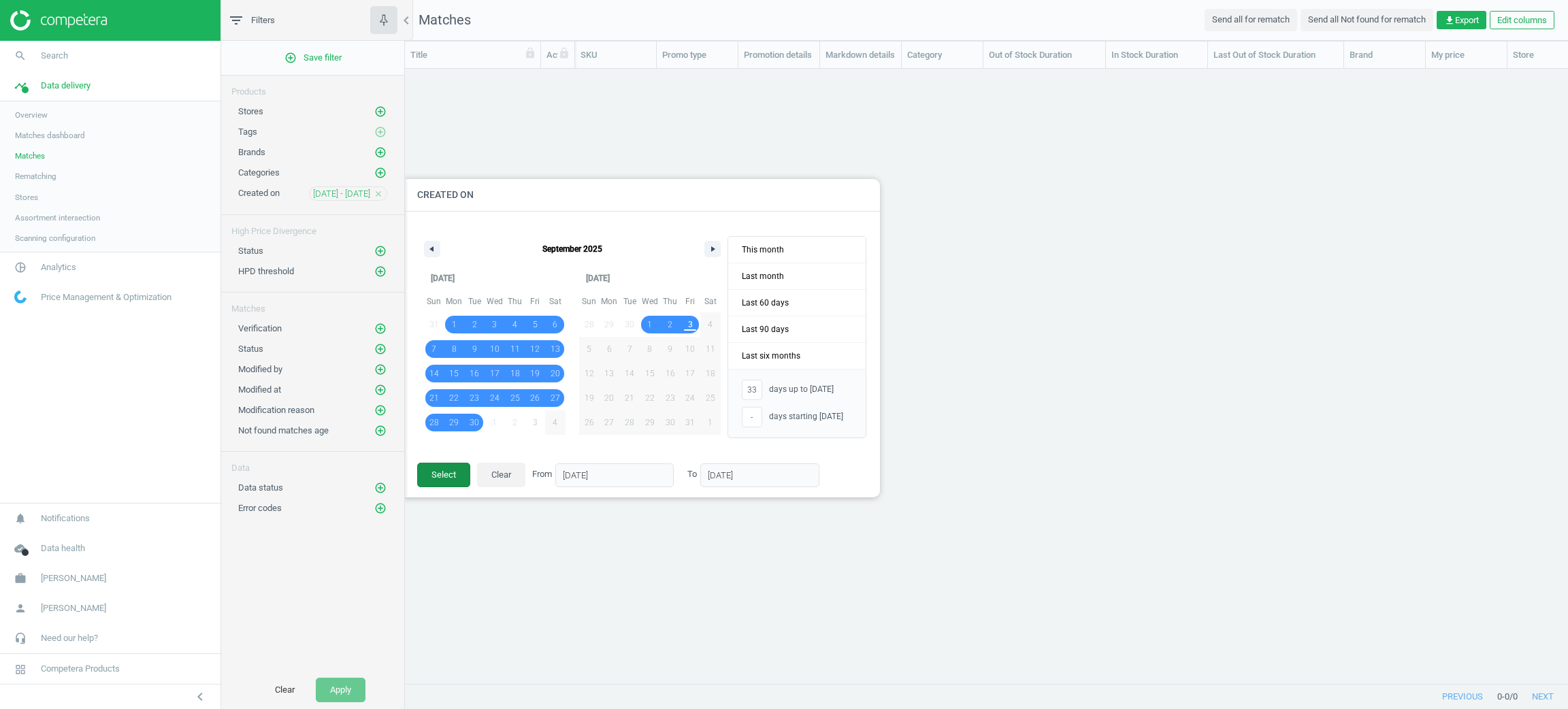
click at [447, 486] on button "Select" at bounding box center [443, 474] width 53 height 25
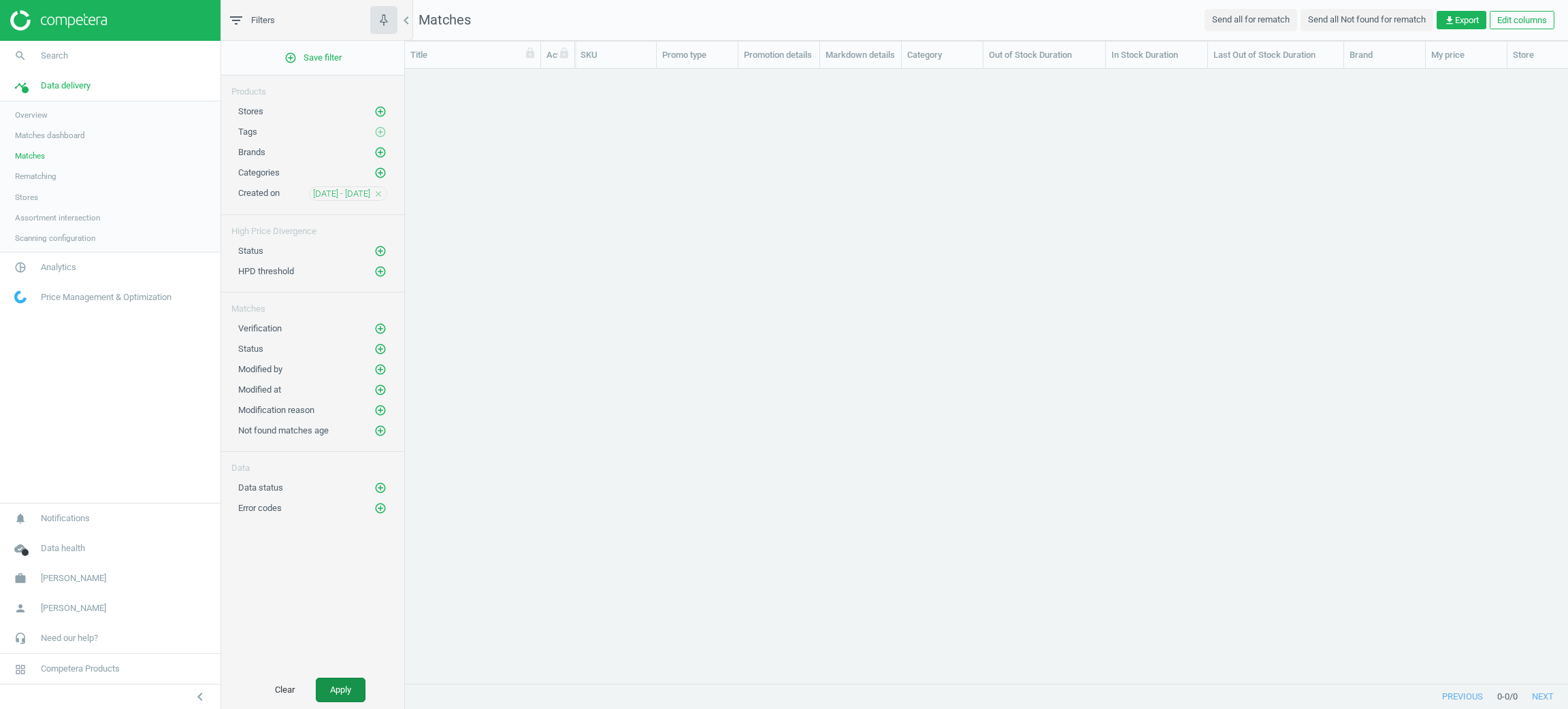
click at [350, 686] on button "Apply" at bounding box center [341, 690] width 50 height 25
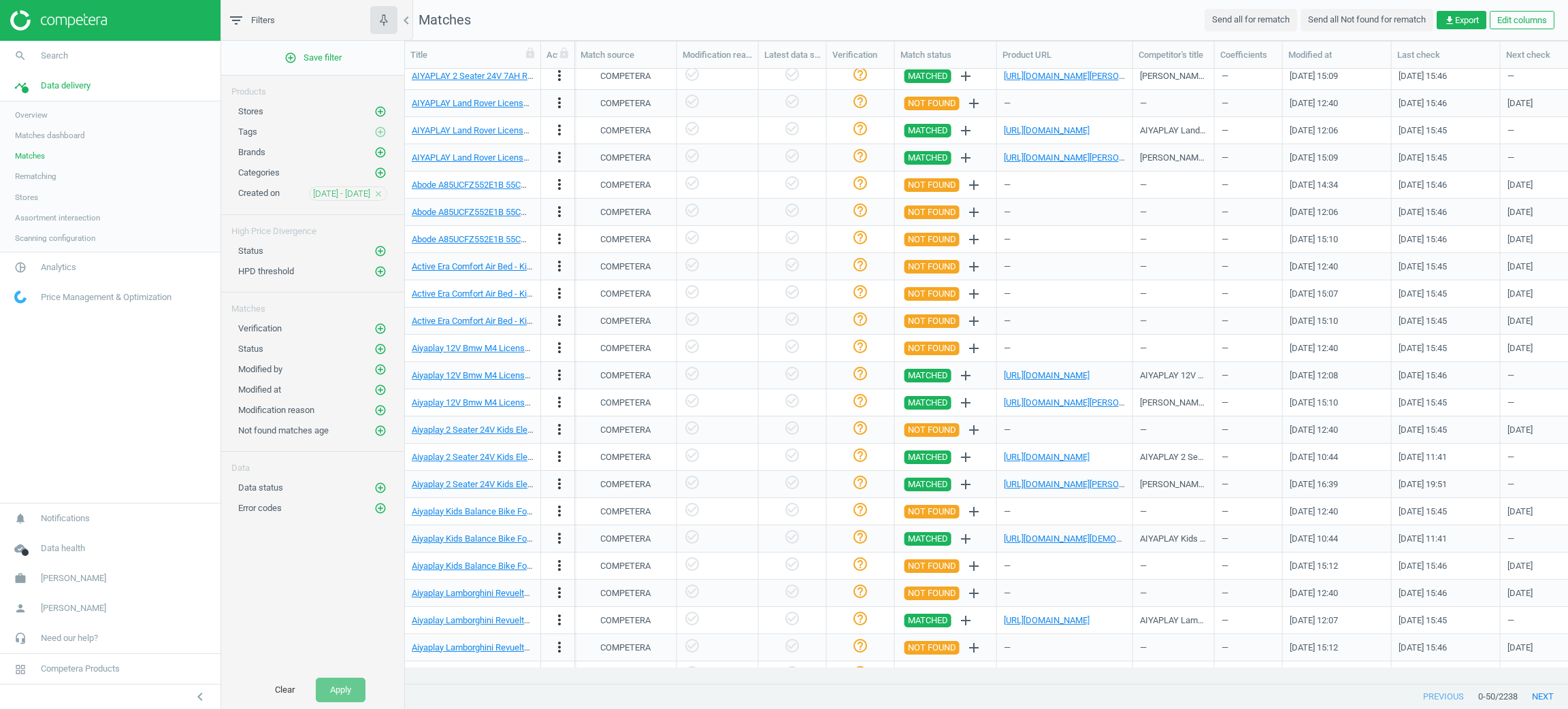
scroll to position [0, 1259]
click at [327, 196] on span "[DATE] - [DATE]" at bounding box center [341, 193] width 58 height 12
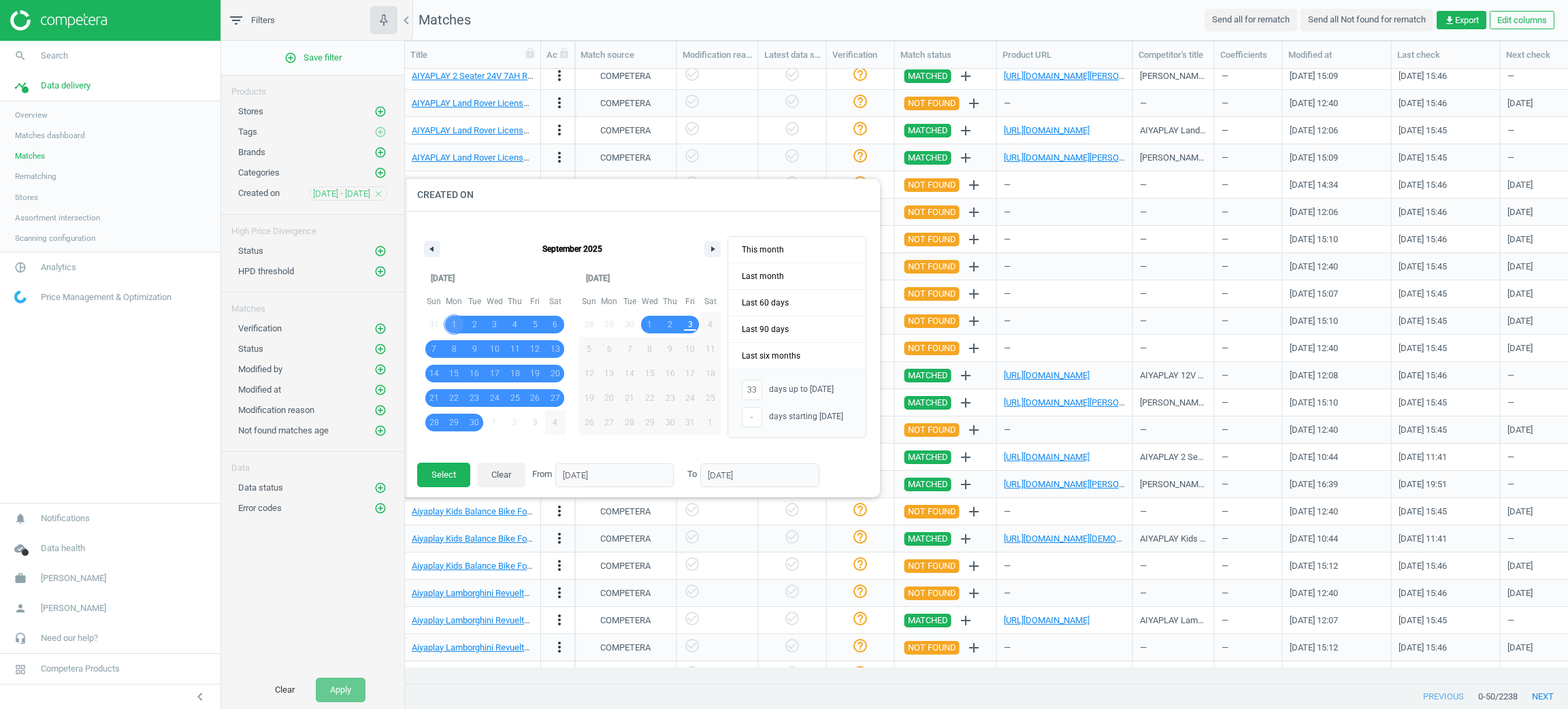
click at [450, 316] on span "1" at bounding box center [453, 325] width 20 height 18
type input "-"
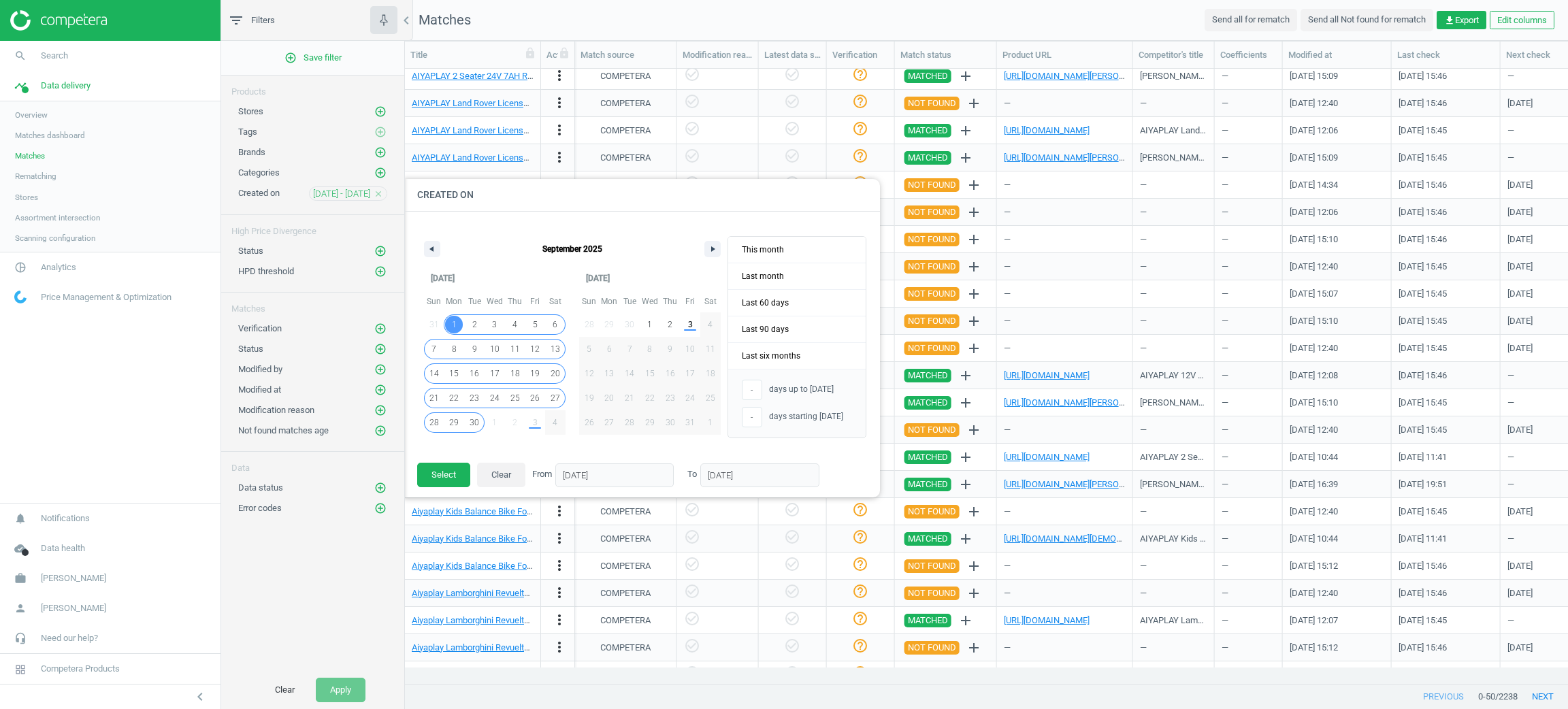
click at [471, 427] on span "30" at bounding box center [474, 422] width 10 height 25
type input "[DATE]"
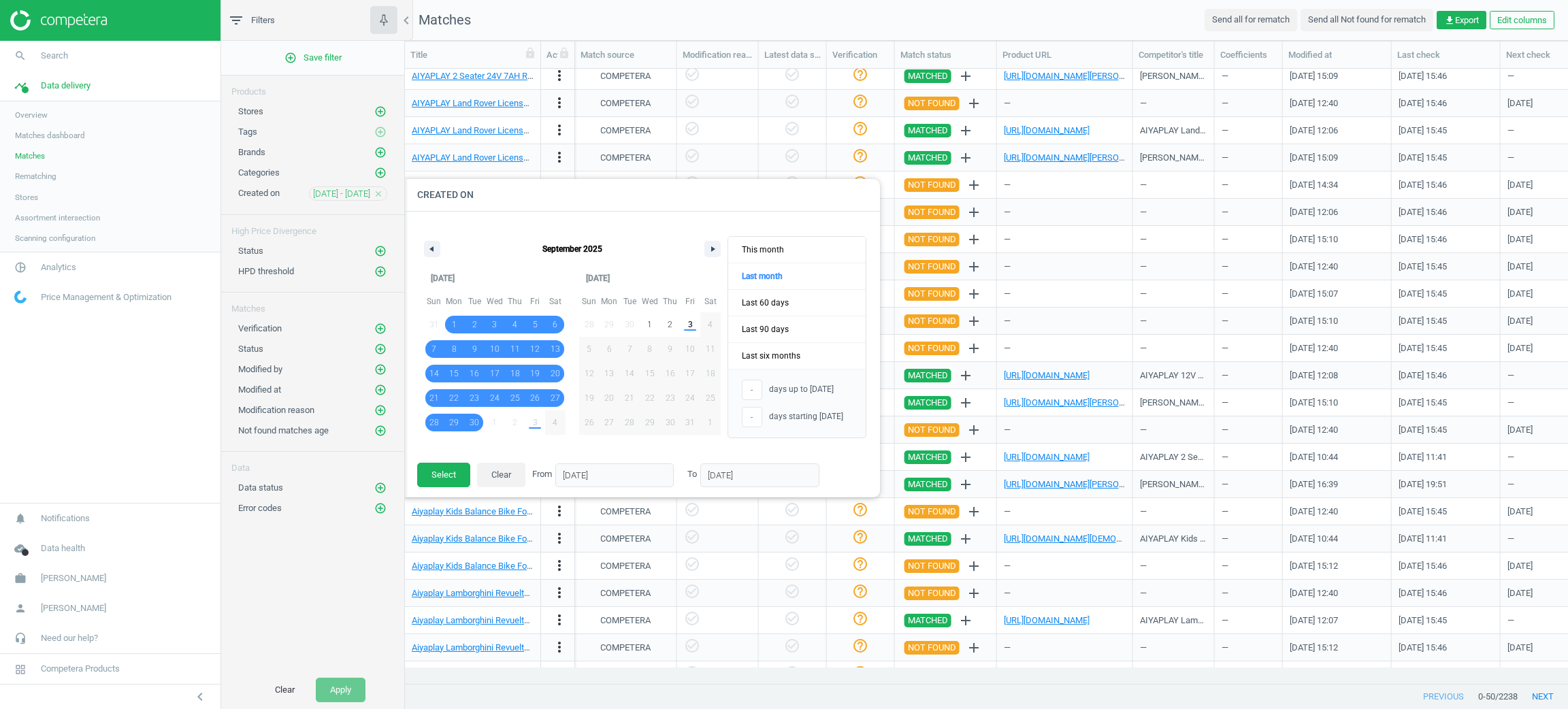
click at [447, 489] on footer "Select Clear From [DATE] To [DATE]" at bounding box center [642, 480] width 477 height 35
